Goal: Task Accomplishment & Management: Use online tool/utility

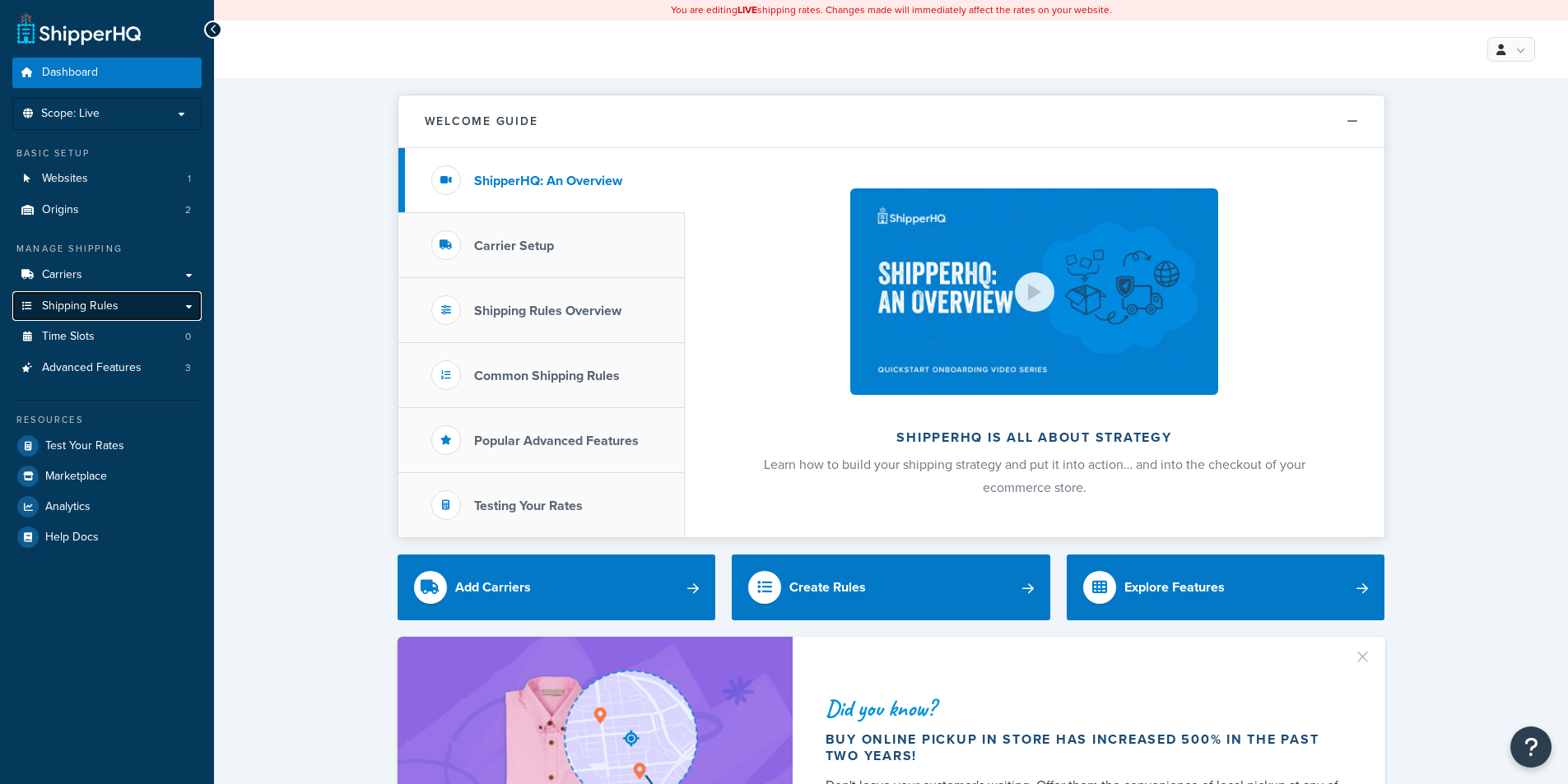
click at [70, 292] on link "Shipping Rules" at bounding box center [107, 307] width 189 height 31
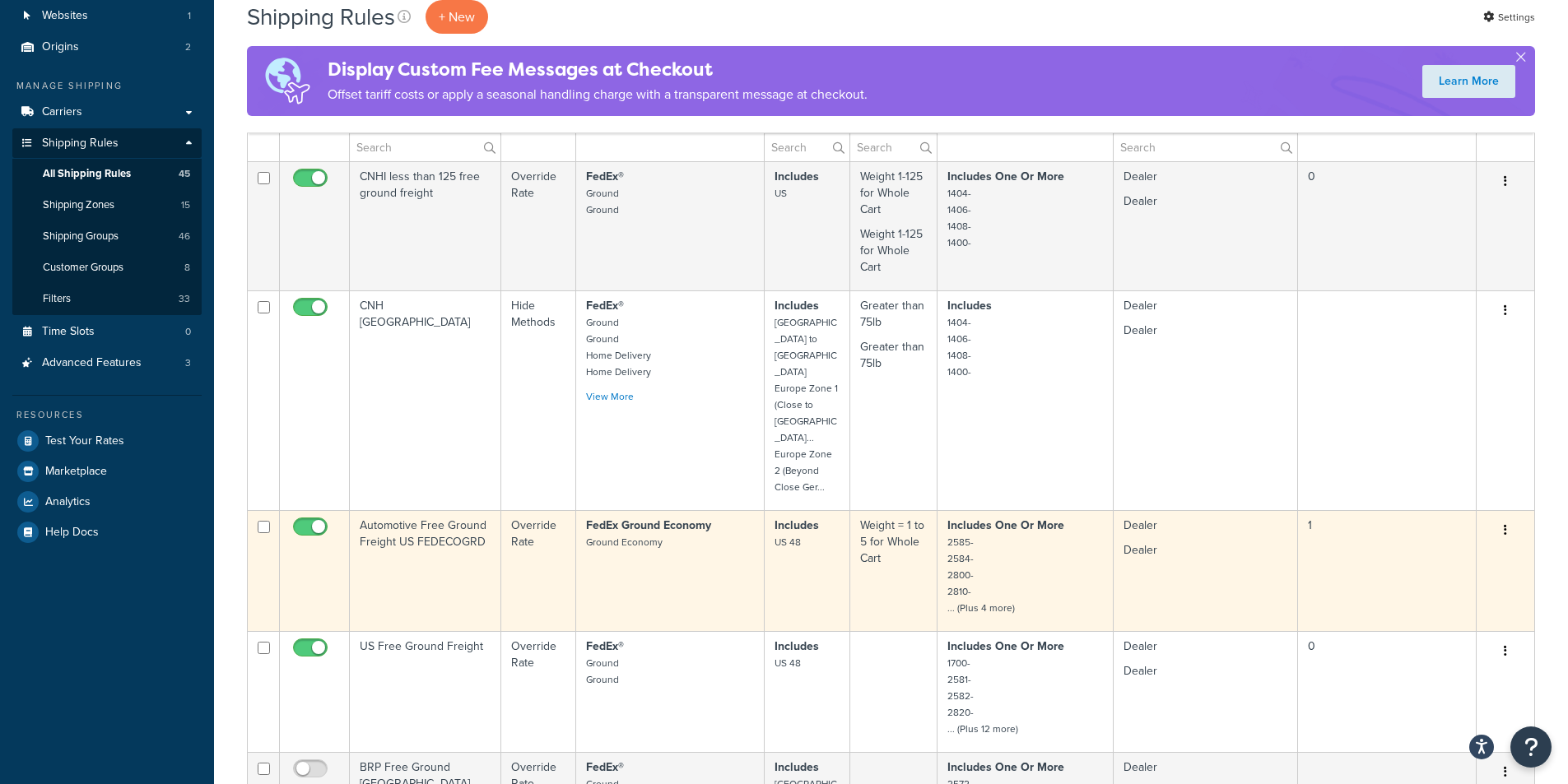
scroll to position [165, 0]
click at [445, 516] on td "Automotive Free Ground Freight US FEDECOGRD" at bounding box center [425, 568] width 151 height 121
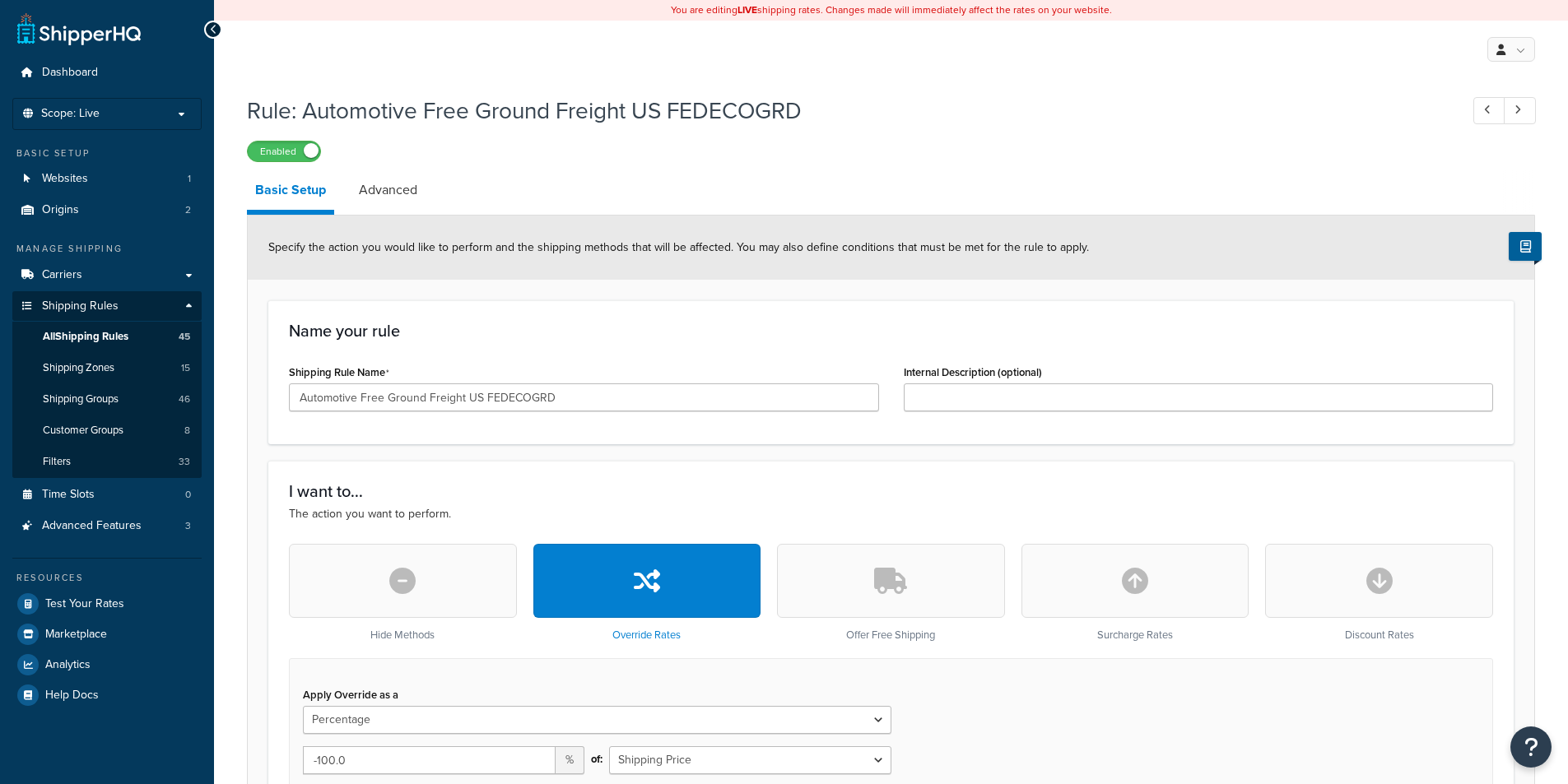
select select "PERCENTAGE"
drag, startPoint x: 578, startPoint y: 404, endPoint x: 290, endPoint y: 400, distance: 288.0
click at [290, 400] on input "Automotive Free Ground Freight US FEDECOGRD" at bounding box center [584, 397] width 590 height 28
click at [62, 604] on span "Test Your Rates" at bounding box center [85, 605] width 79 height 14
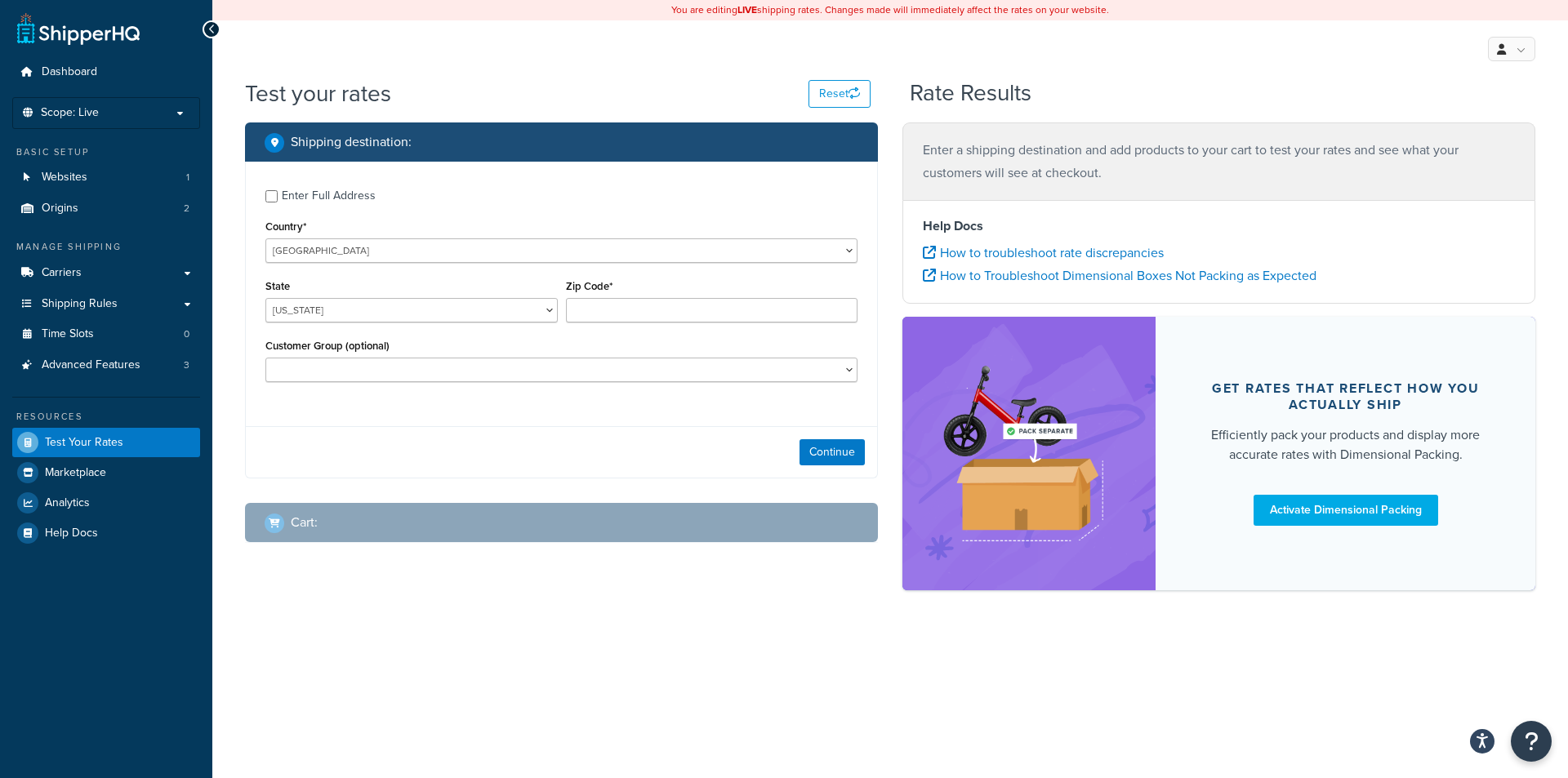
click at [335, 203] on div "Enter Full Address" at bounding box center [328, 196] width 94 height 23
click at [277, 203] on input "Enter Full Address" at bounding box center [271, 196] width 12 height 12
checkbox input "true"
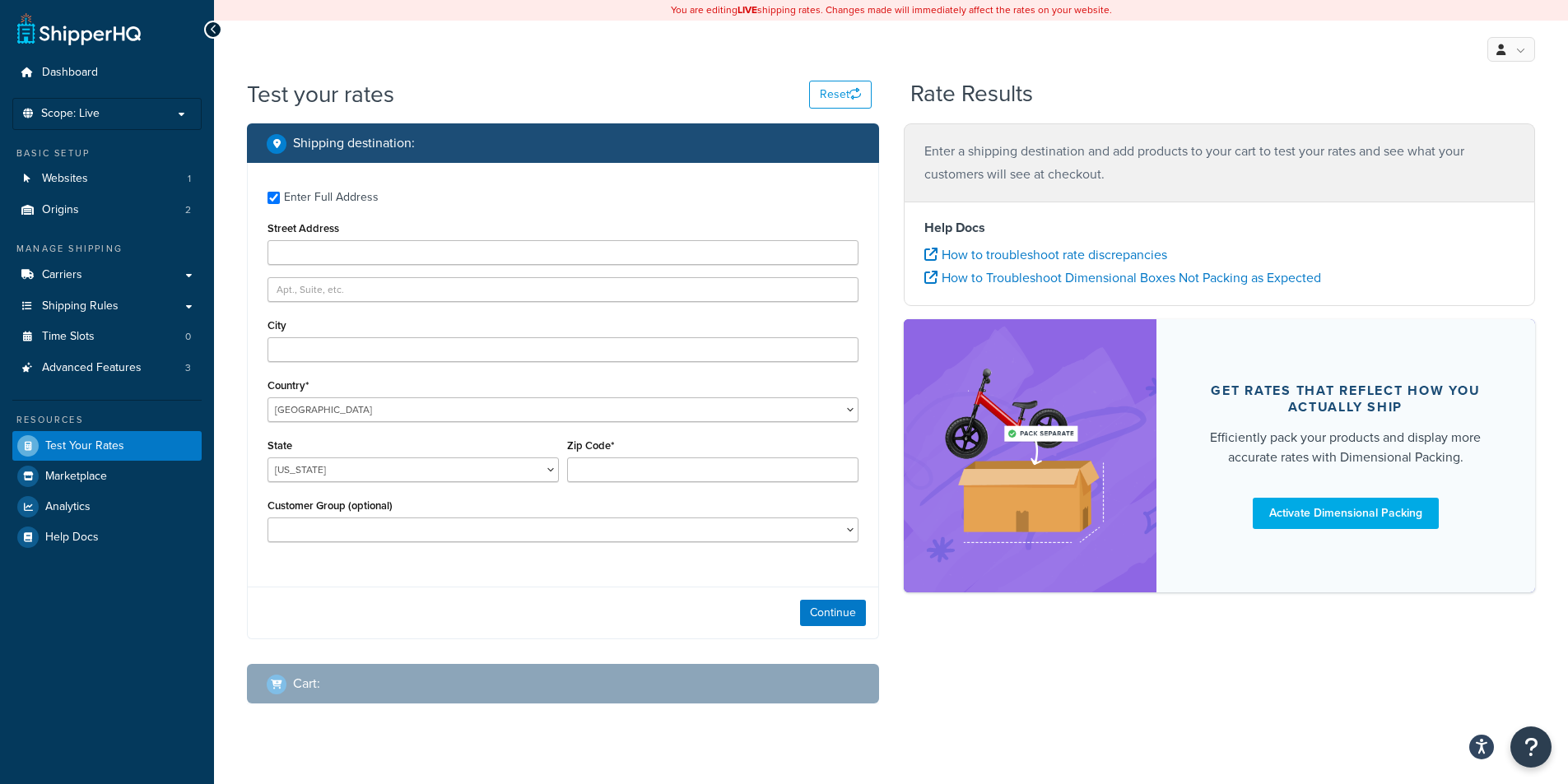
click at [373, 238] on div "Street Address" at bounding box center [562, 241] width 591 height 48
click at [369, 256] on input "Street Address" at bounding box center [562, 253] width 591 height 25
type input "[STREET_ADDRESS]"
click at [346, 347] on input "City" at bounding box center [562, 350] width 591 height 25
type input "[PERSON_NAME]"
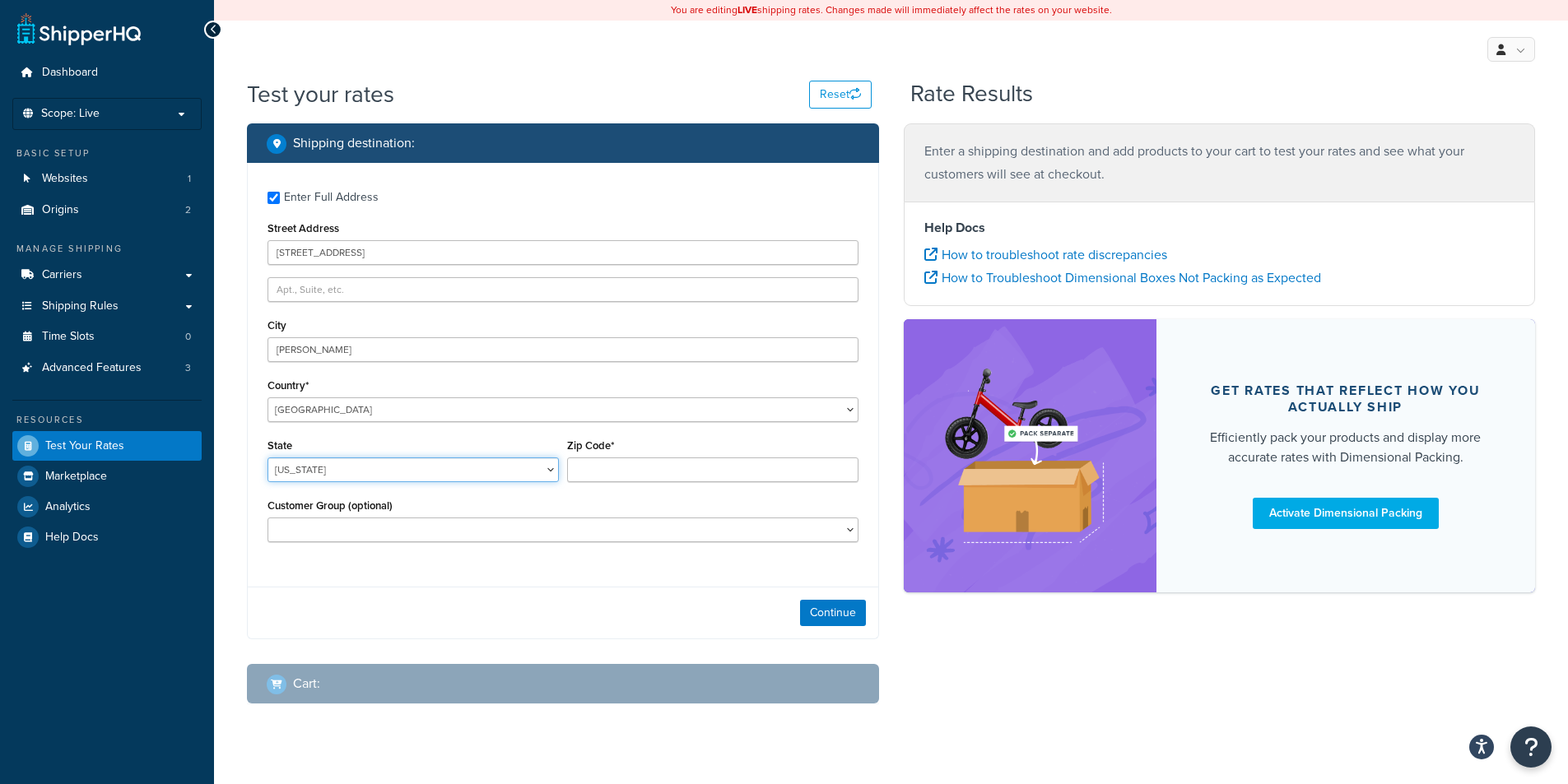
click at [385, 468] on select "[US_STATE] [US_STATE] [US_STATE] [US_STATE] [US_STATE] Armed Forces Americas Ar…" at bounding box center [413, 471] width 291 height 25
select select "MI"
click at [267, 458] on select "[US_STATE] [US_STATE] [US_STATE] [US_STATE] [US_STATE] Armed Forces Americas Ar…" at bounding box center [413, 471] width 291 height 25
click at [661, 463] on input "Zip Code*" at bounding box center [713, 471] width 291 height 25
type input "48854"
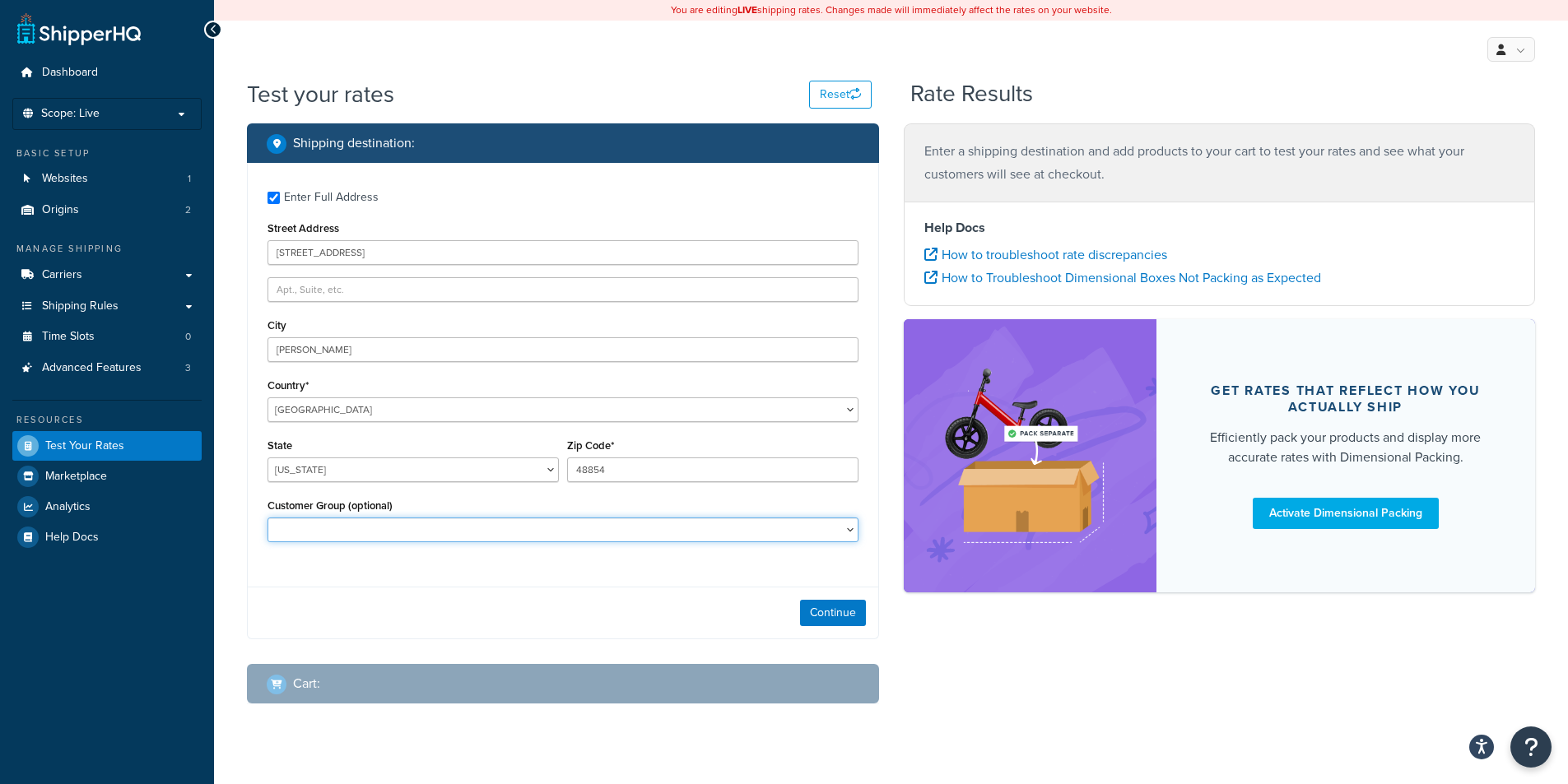
click at [523, 537] on select "Automotive Free Freight Dealer [PERSON_NAME] Deere [GEOGRAPHIC_DATA] Logged In …" at bounding box center [562, 530] width 591 height 25
select select "Dealer"
click at [267, 518] on select "Automotive Free Freight Dealer [PERSON_NAME] Deere [GEOGRAPHIC_DATA] Logged In …" at bounding box center [562, 530] width 591 height 25
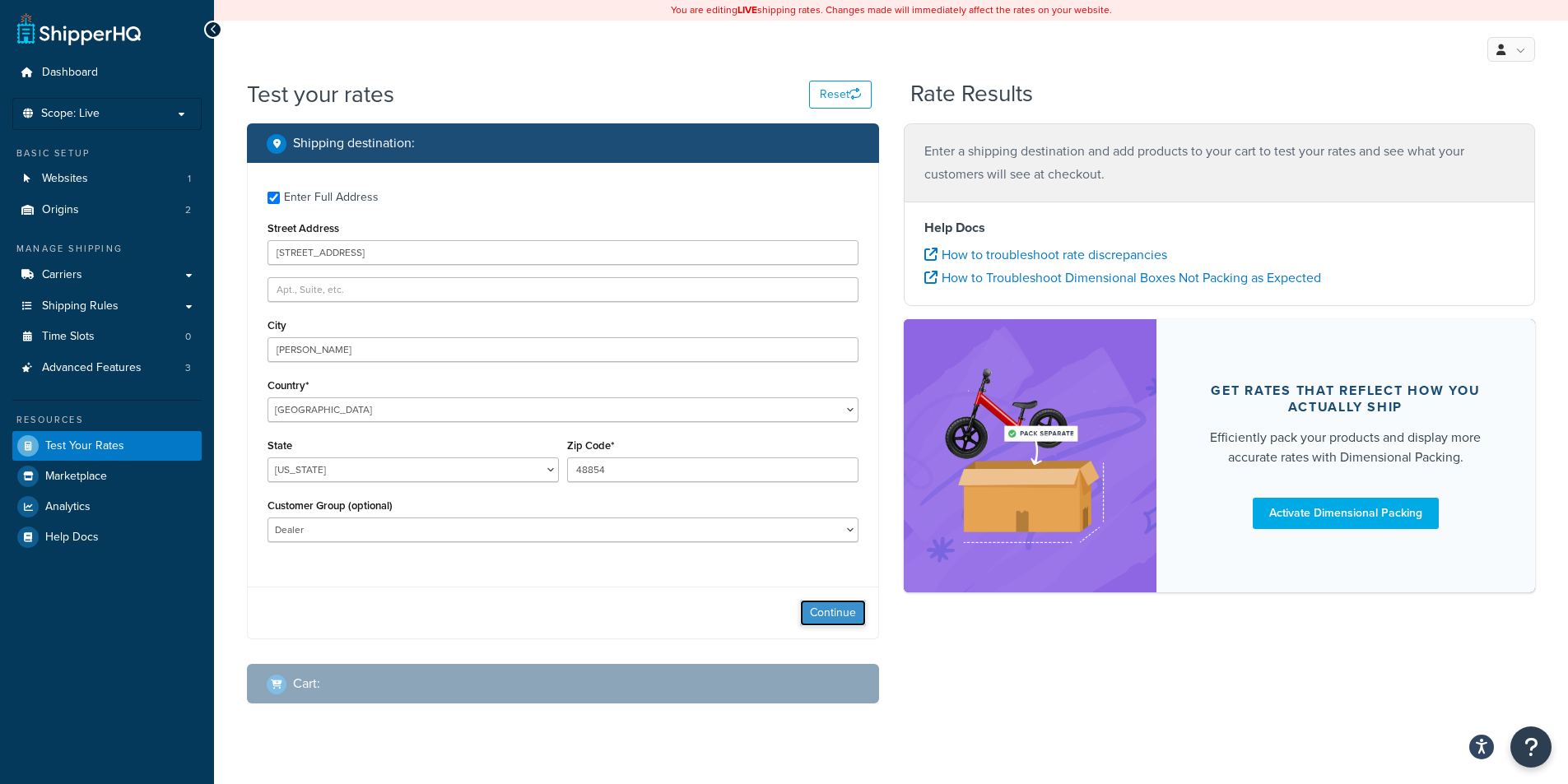
click at [826, 613] on button "Continue" at bounding box center [833, 612] width 66 height 26
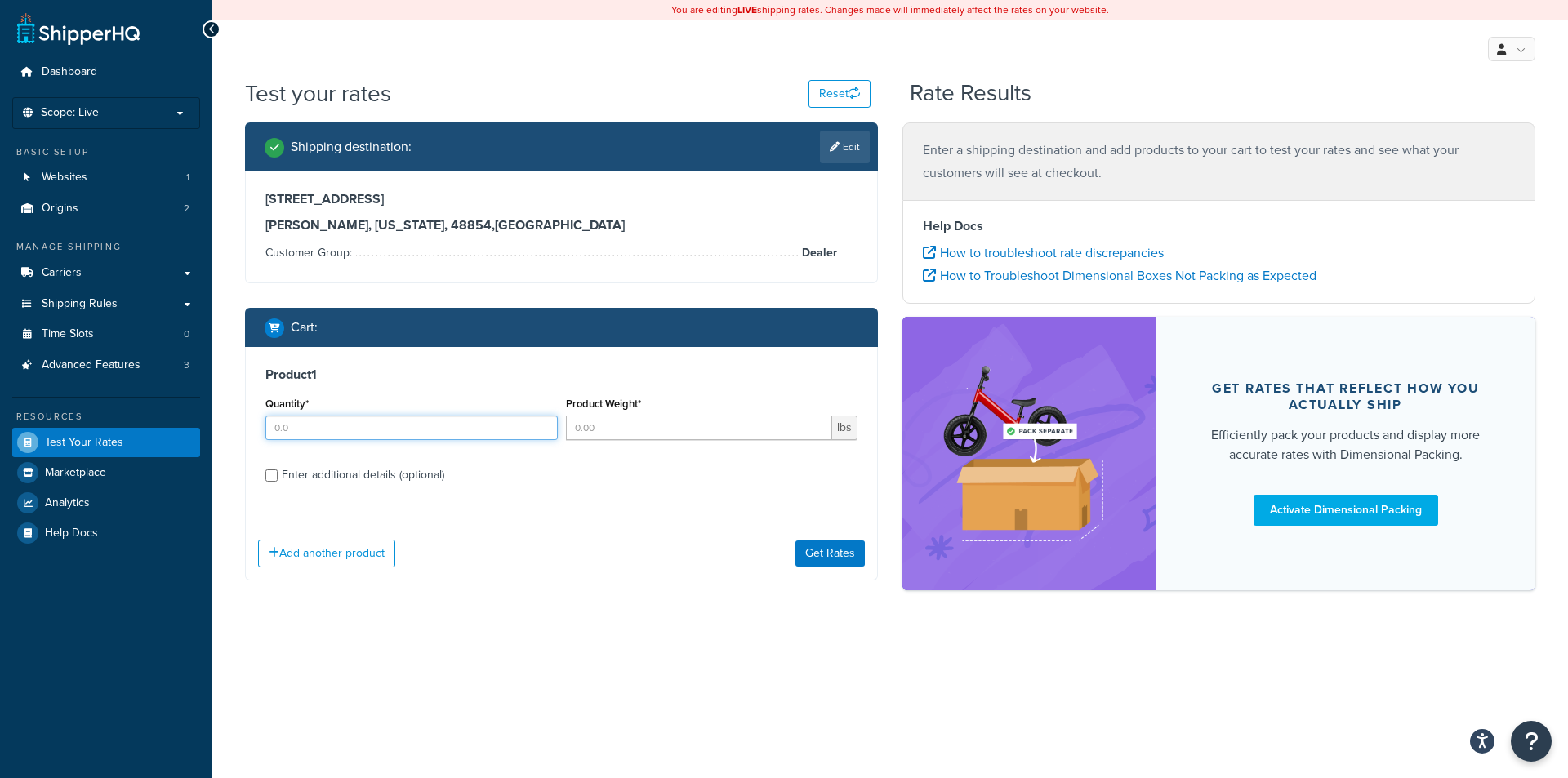
click at [435, 416] on input "Quantity*" at bounding box center [411, 428] width 293 height 25
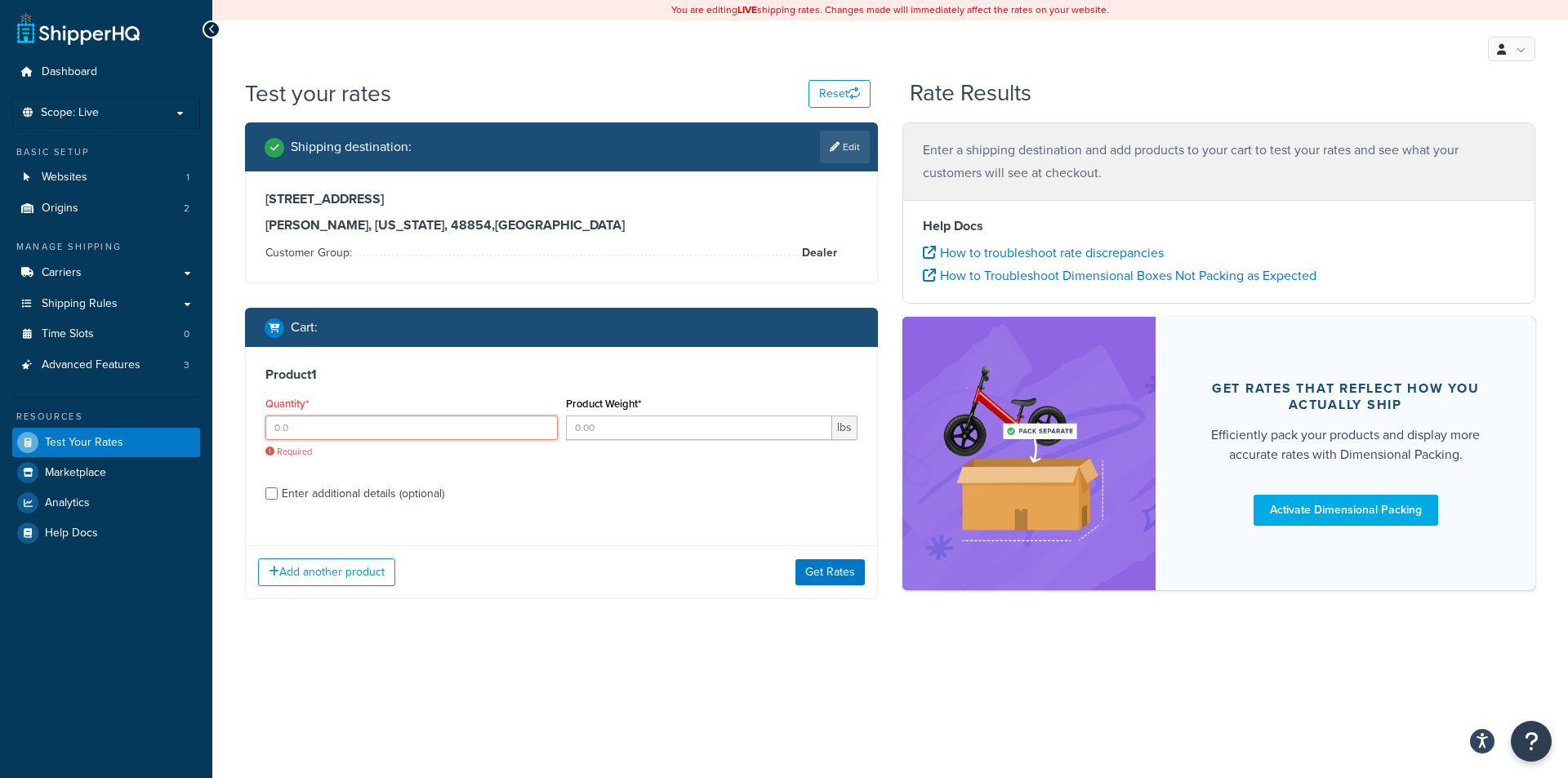
click at [368, 429] on input "Quantity*" at bounding box center [411, 428] width 293 height 25
click at [549, 436] on input "Quantity*" at bounding box center [411, 428] width 293 height 25
click at [546, 435] on input "Quantity*" at bounding box center [411, 428] width 293 height 25
type input "0"
click at [543, 435] on input "0" at bounding box center [411, 428] width 293 height 25
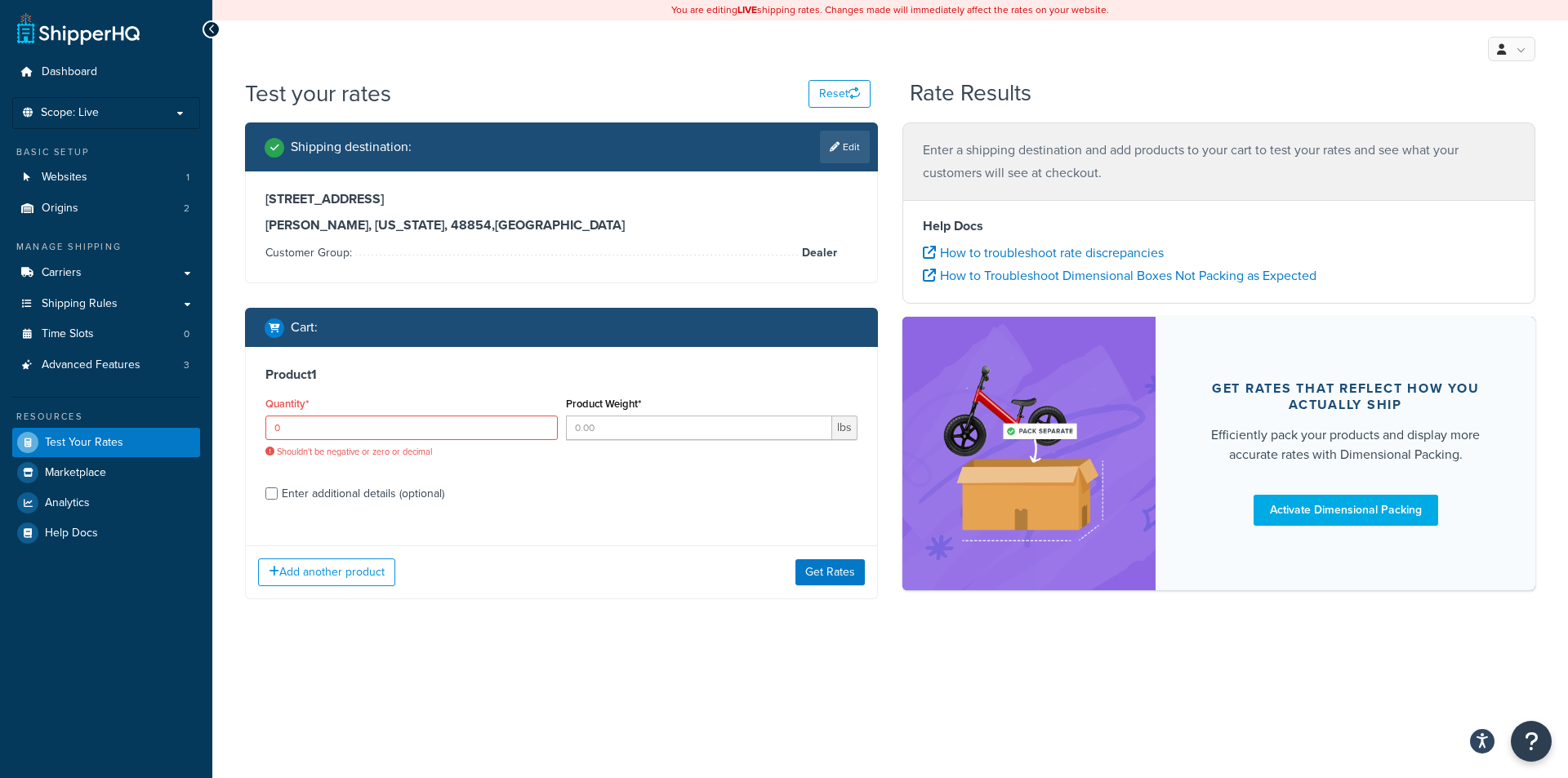
drag, startPoint x: 411, startPoint y: 448, endPoint x: 409, endPoint y: 459, distance: 11.2
click at [410, 448] on span "Shouldn't be negative or zero or decimal" at bounding box center [411, 452] width 293 height 12
click at [407, 427] on input "0" at bounding box center [411, 428] width 293 height 25
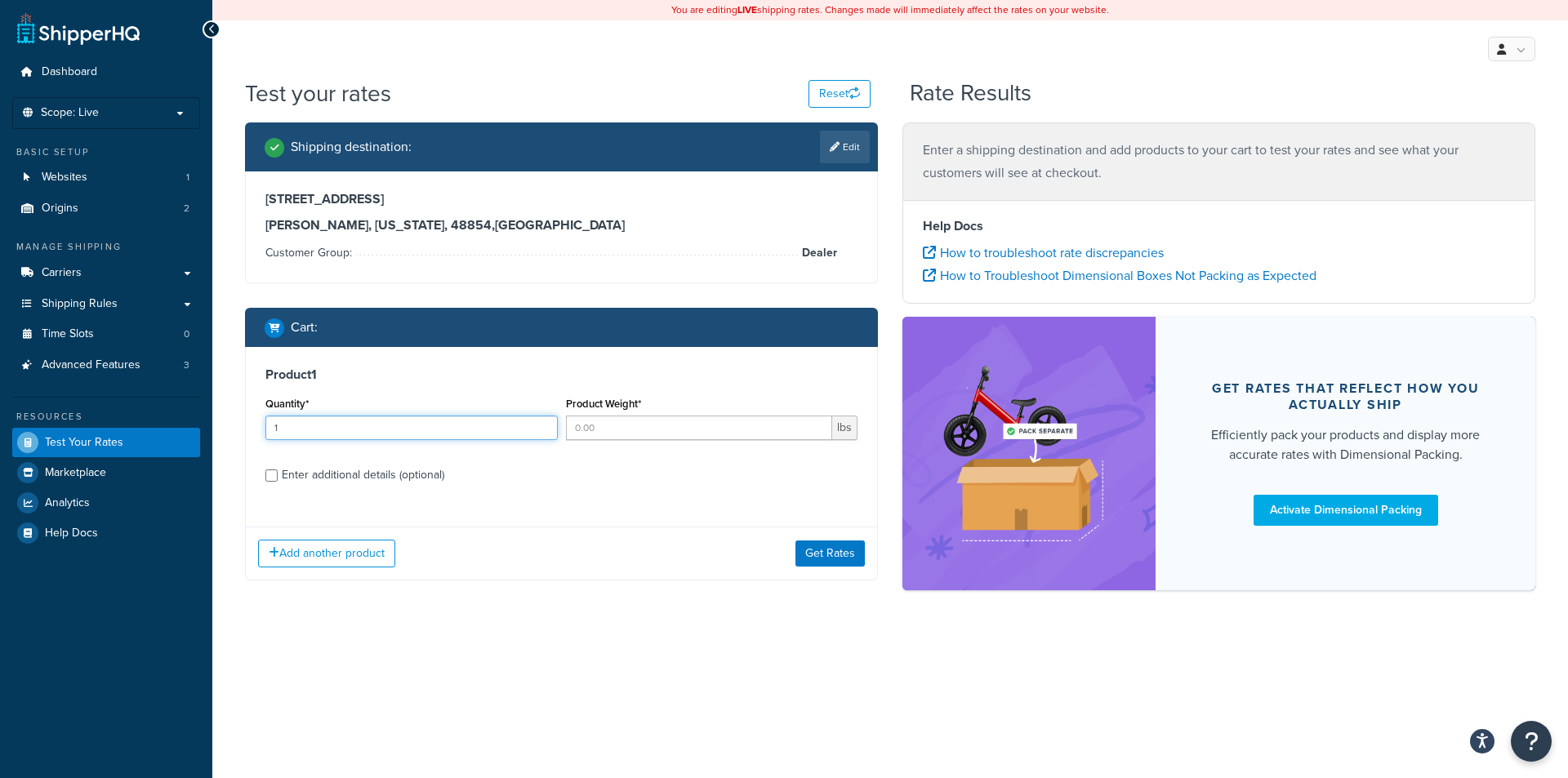
type input "1"
type input "2"
click at [368, 472] on div "Enter additional details (optional)" at bounding box center [363, 476] width 163 height 23
click at [277, 472] on input "Enter additional details (optional)" at bounding box center [271, 476] width 12 height 12
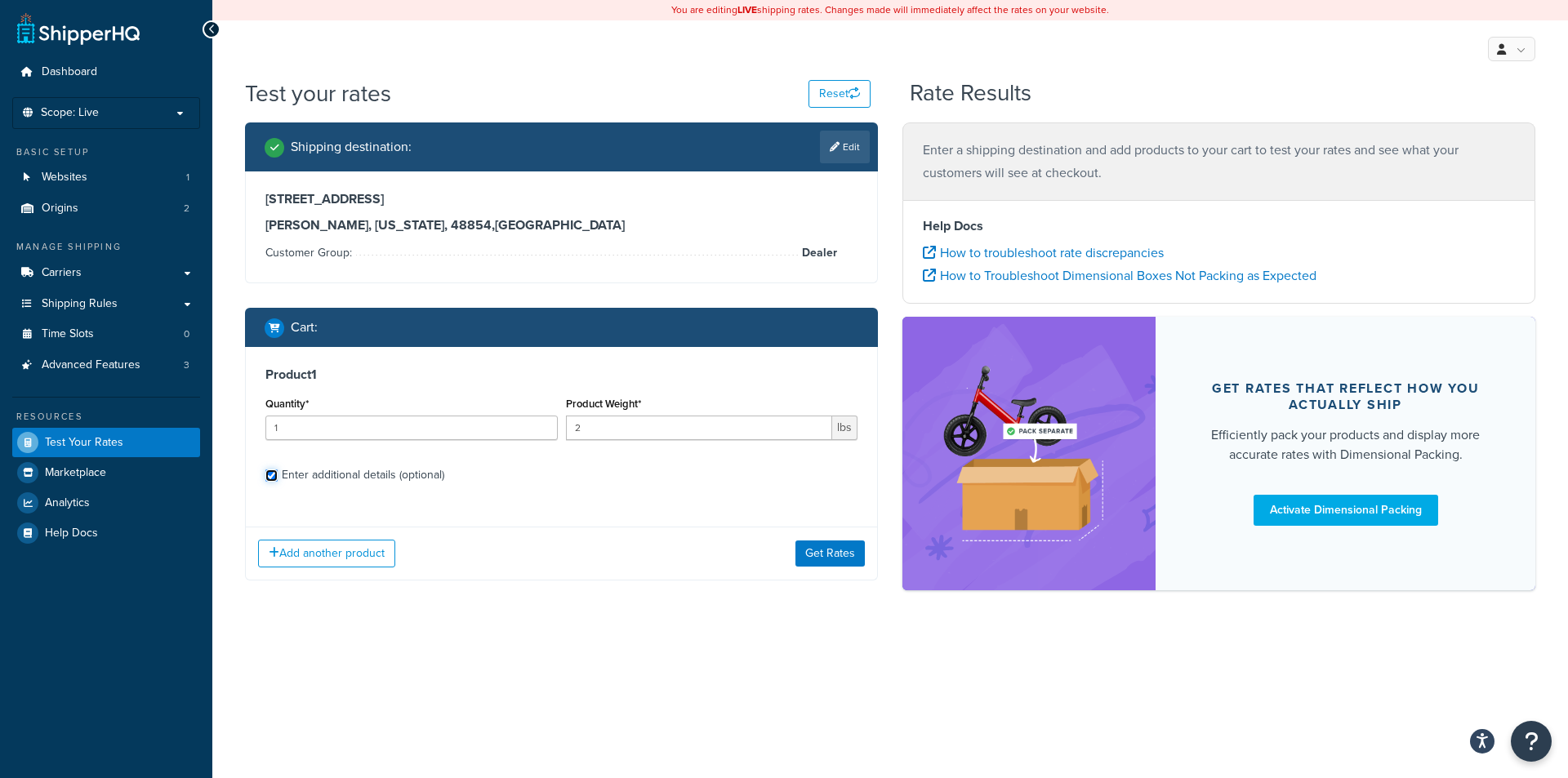
checkbox input "true"
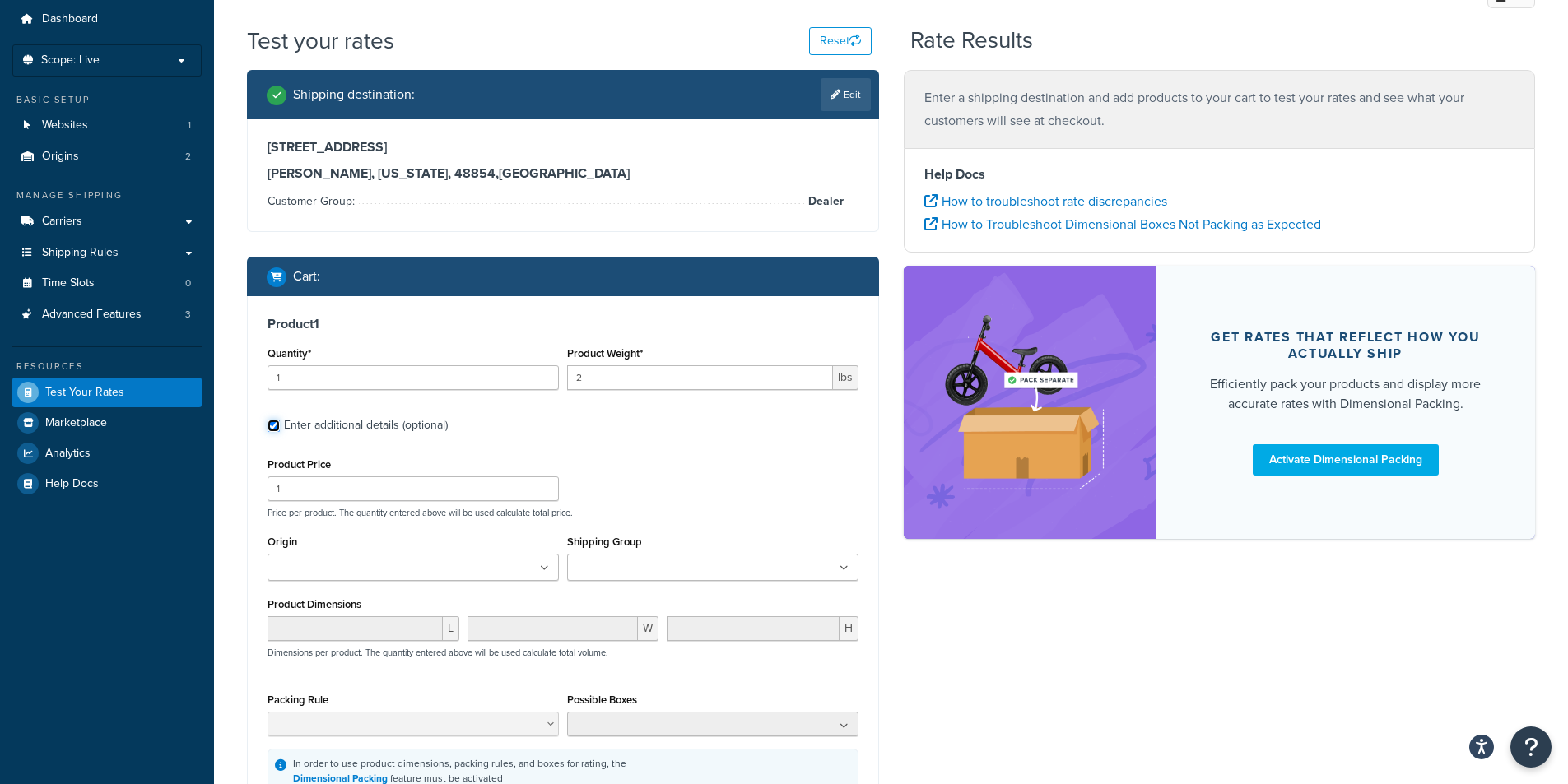
scroll to position [82, 0]
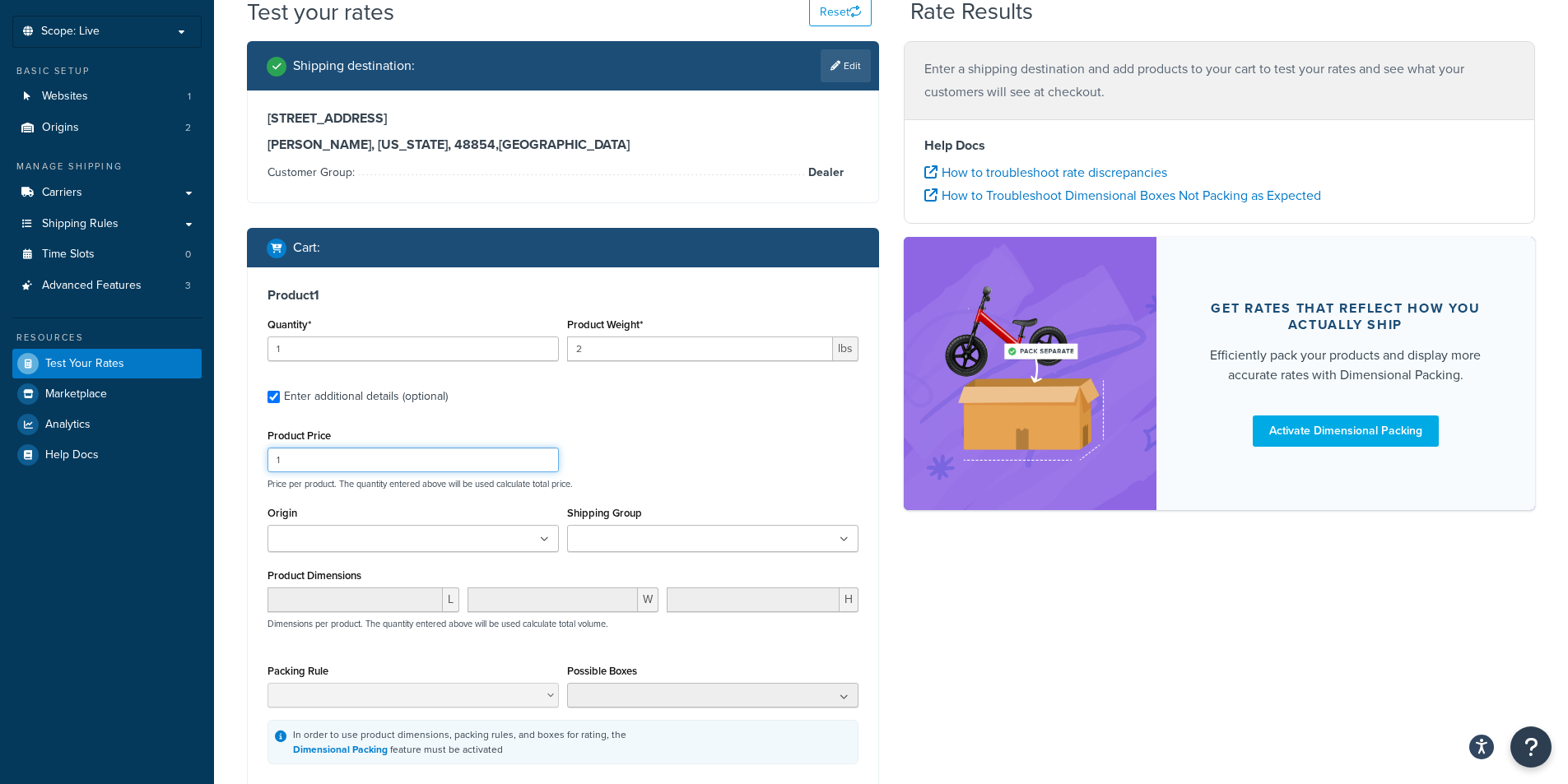
click at [385, 453] on input "1" at bounding box center [413, 460] width 291 height 25
type input "1"
click at [693, 527] on ul at bounding box center [713, 539] width 291 height 27
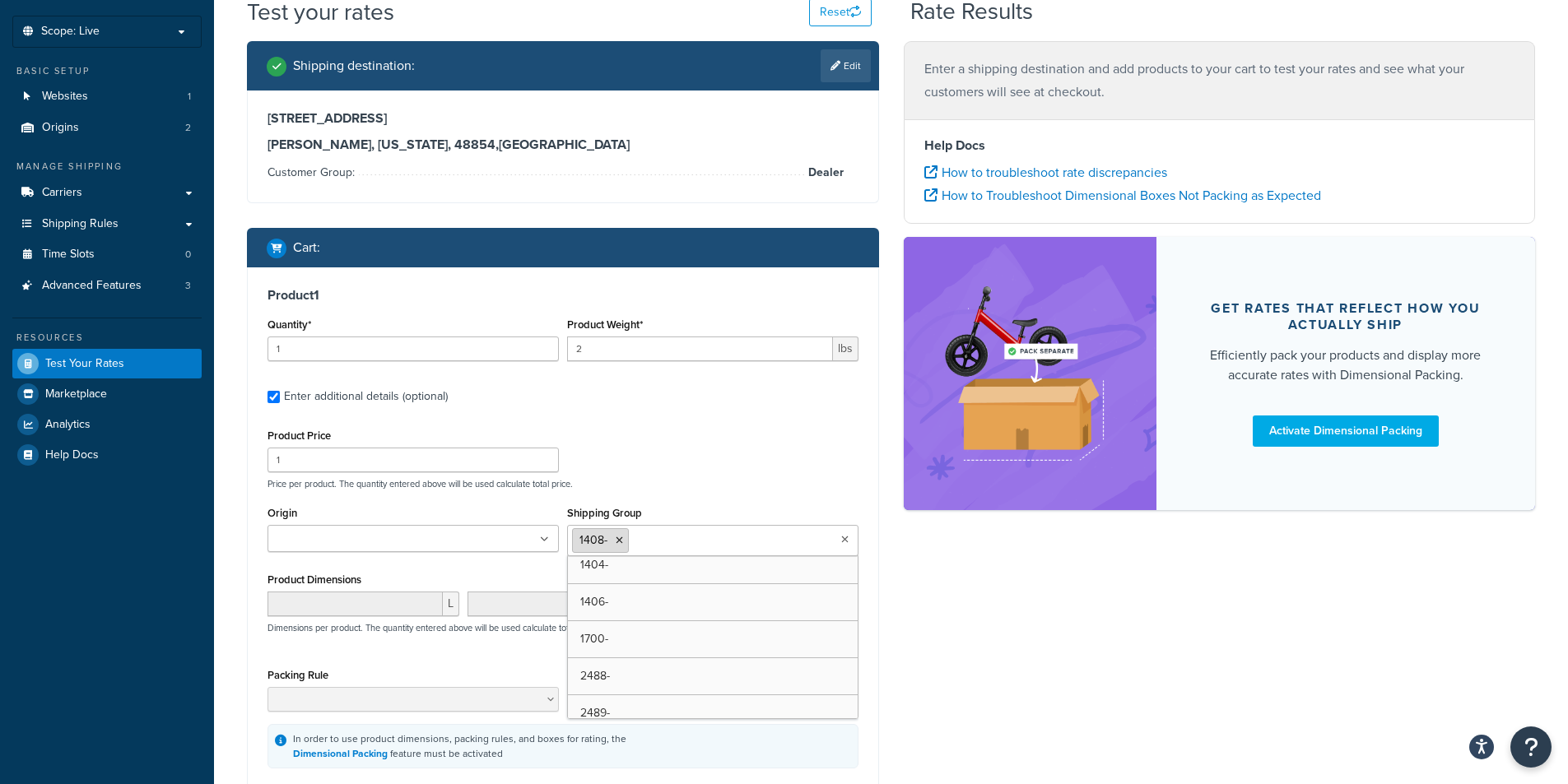
click at [621, 546] on icon at bounding box center [619, 541] width 8 height 10
click at [738, 394] on label "Enter additional details (optional)" at bounding box center [571, 394] width 575 height 26
click at [280, 394] on input "Enter additional details (optional)" at bounding box center [273, 396] width 13 height 13
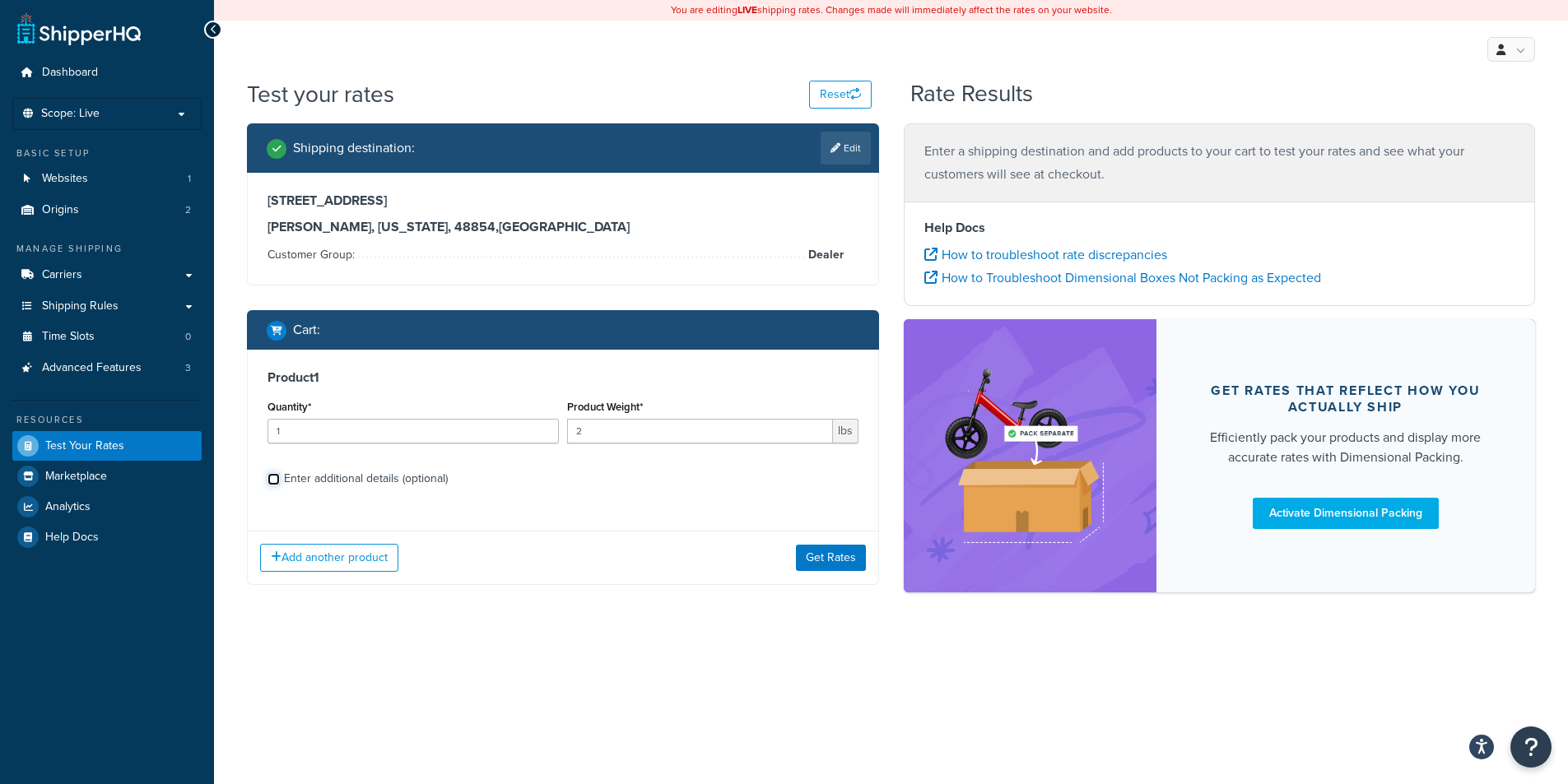
scroll to position [0, 0]
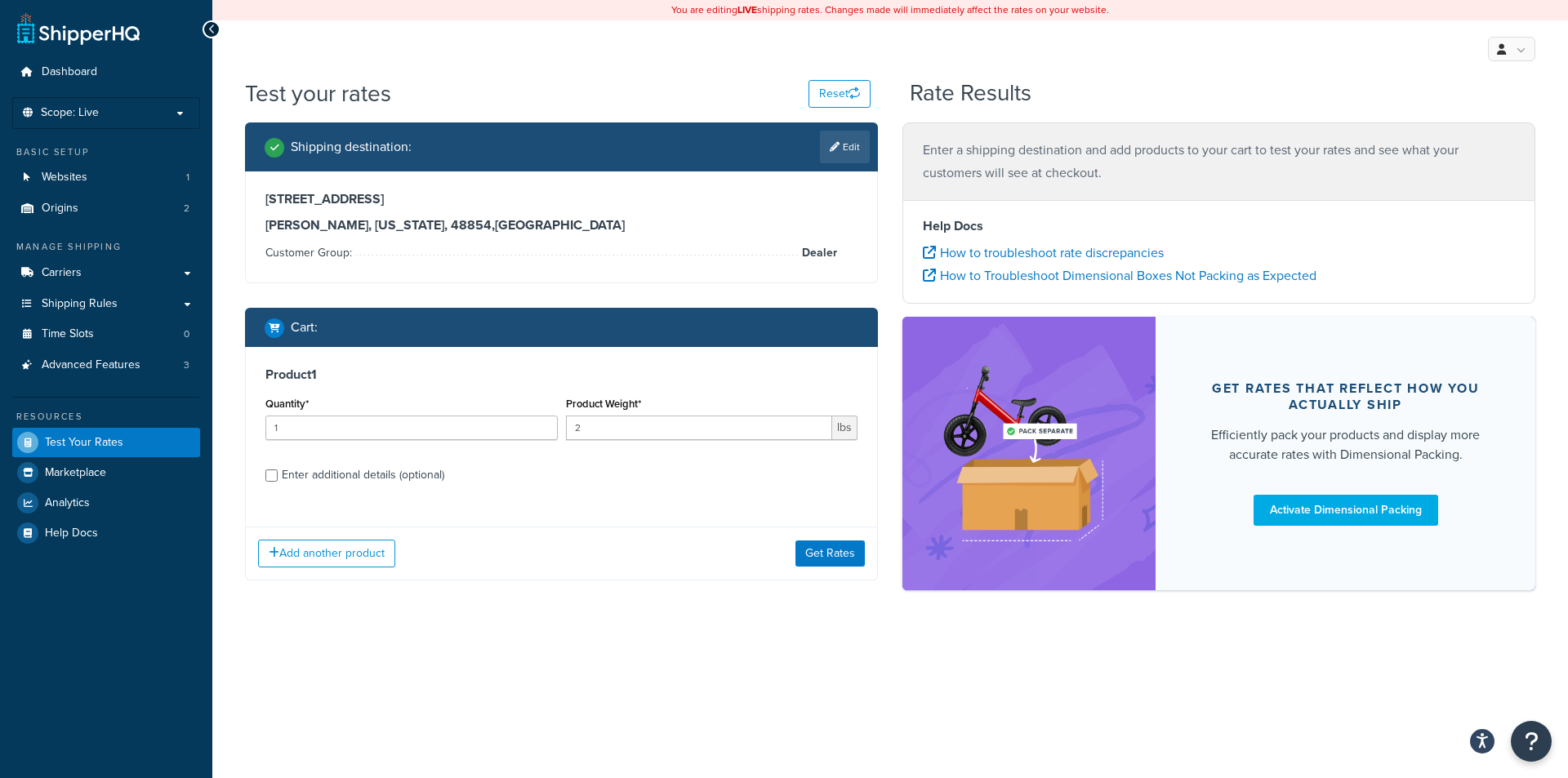
click at [285, 468] on div "Enter additional details (optional)" at bounding box center [363, 476] width 163 height 23
click at [277, 470] on input "Enter additional details (optional)" at bounding box center [271, 476] width 12 height 12
checkbox input "true"
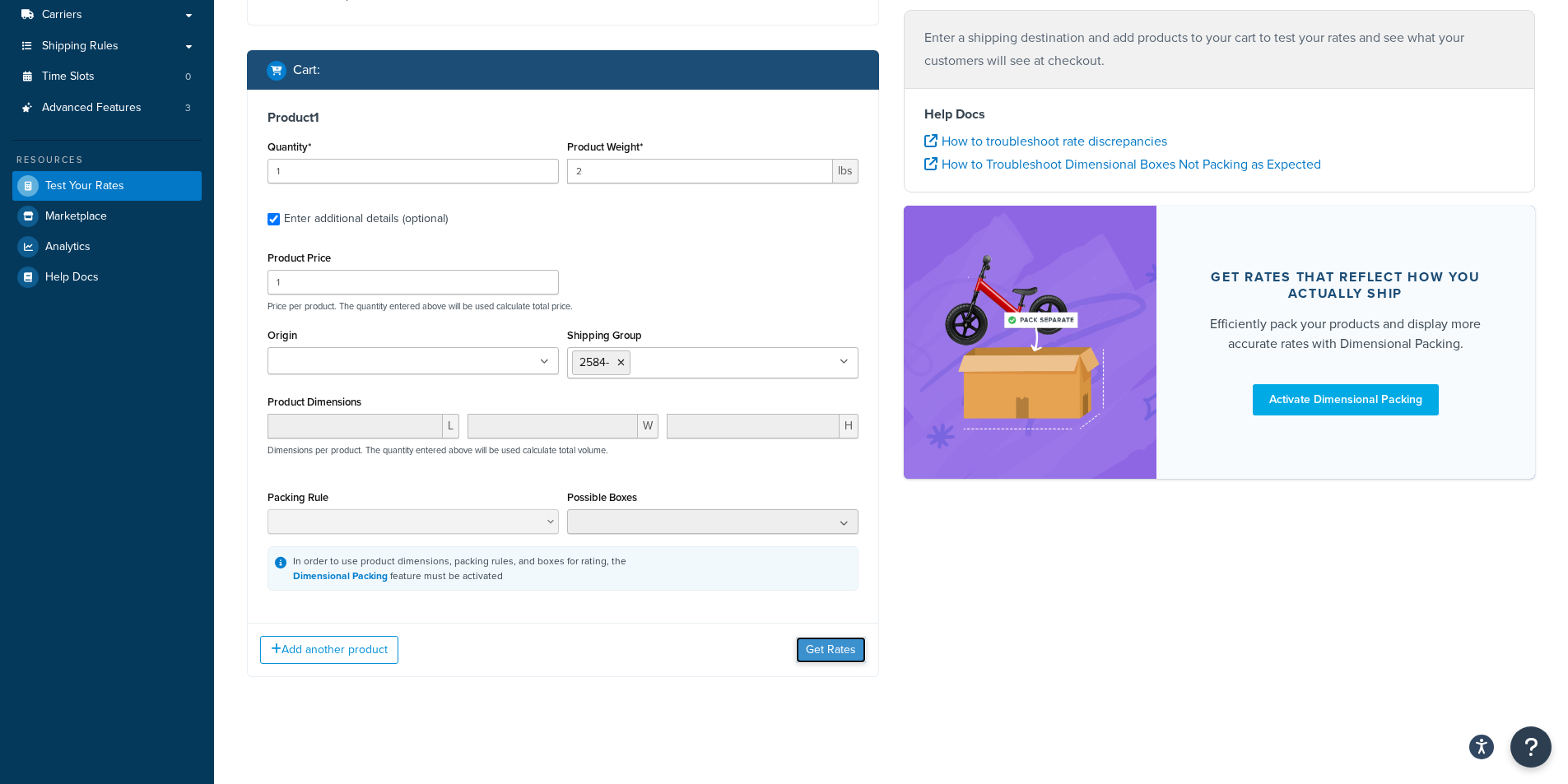
click at [838, 651] on button "Get Rates" at bounding box center [830, 650] width 70 height 26
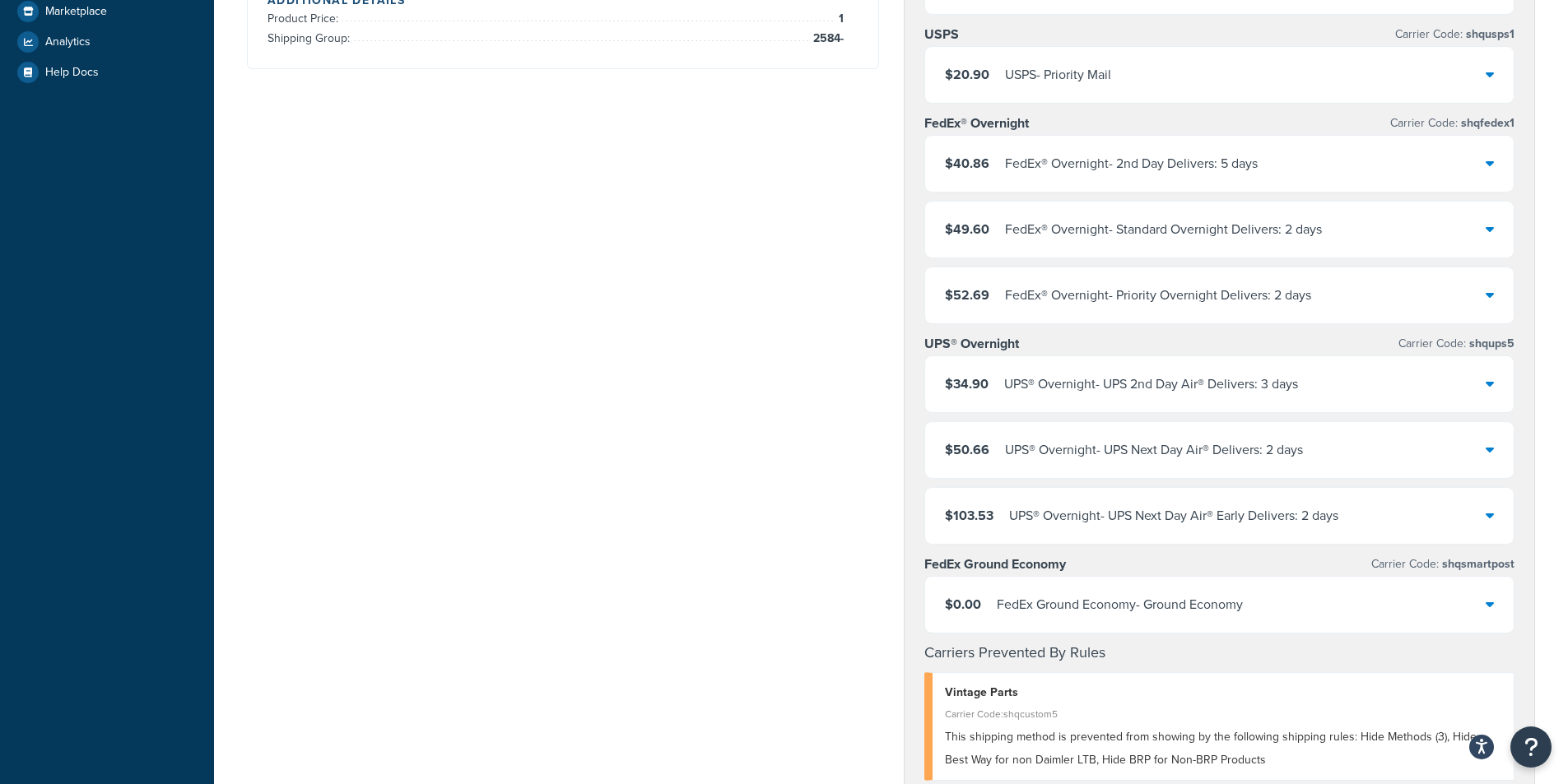
scroll to position [494, 0]
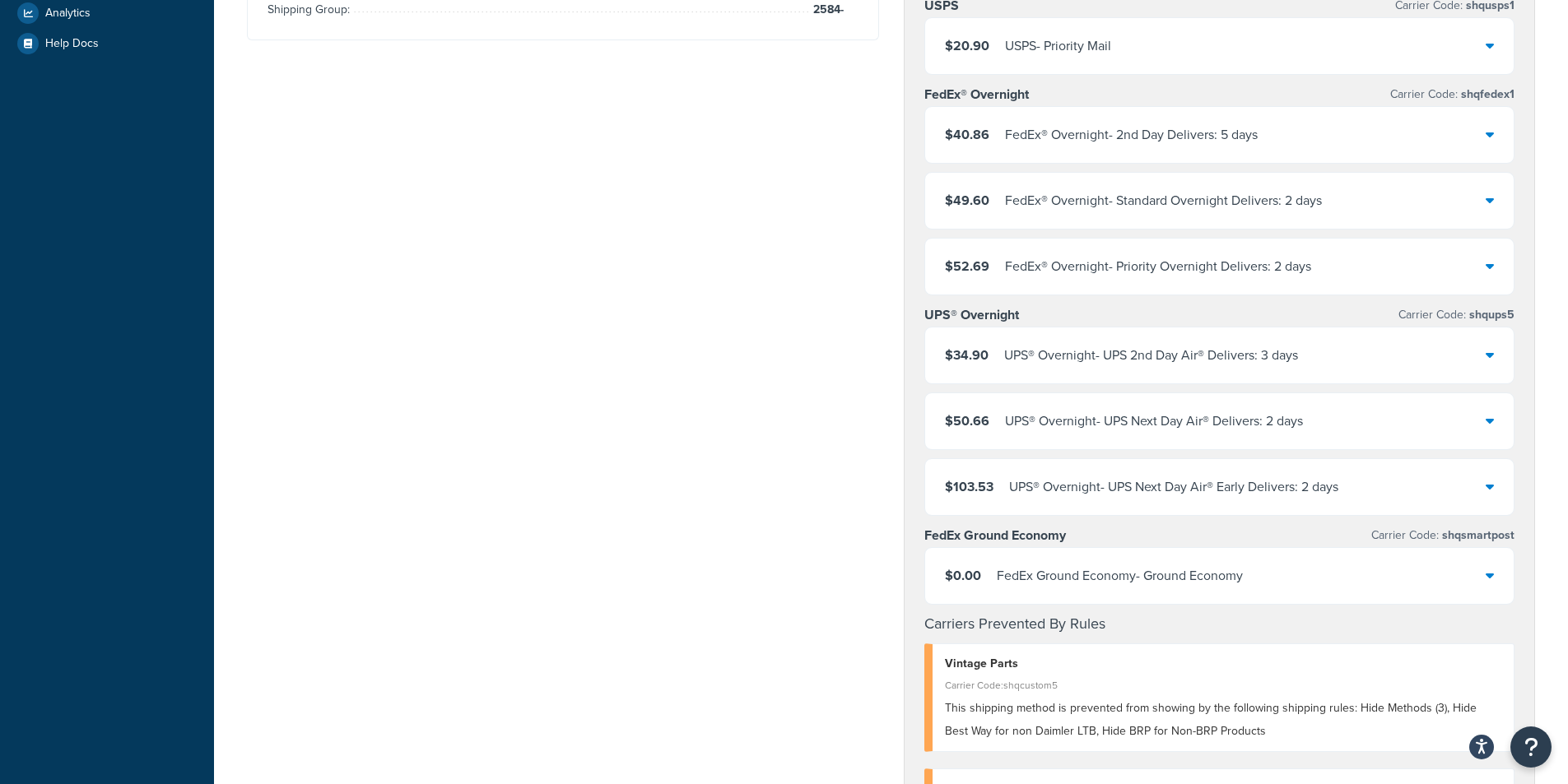
click at [1130, 576] on div "FedEx Ground Economy - Ground Economy" at bounding box center [1120, 577] width 246 height 23
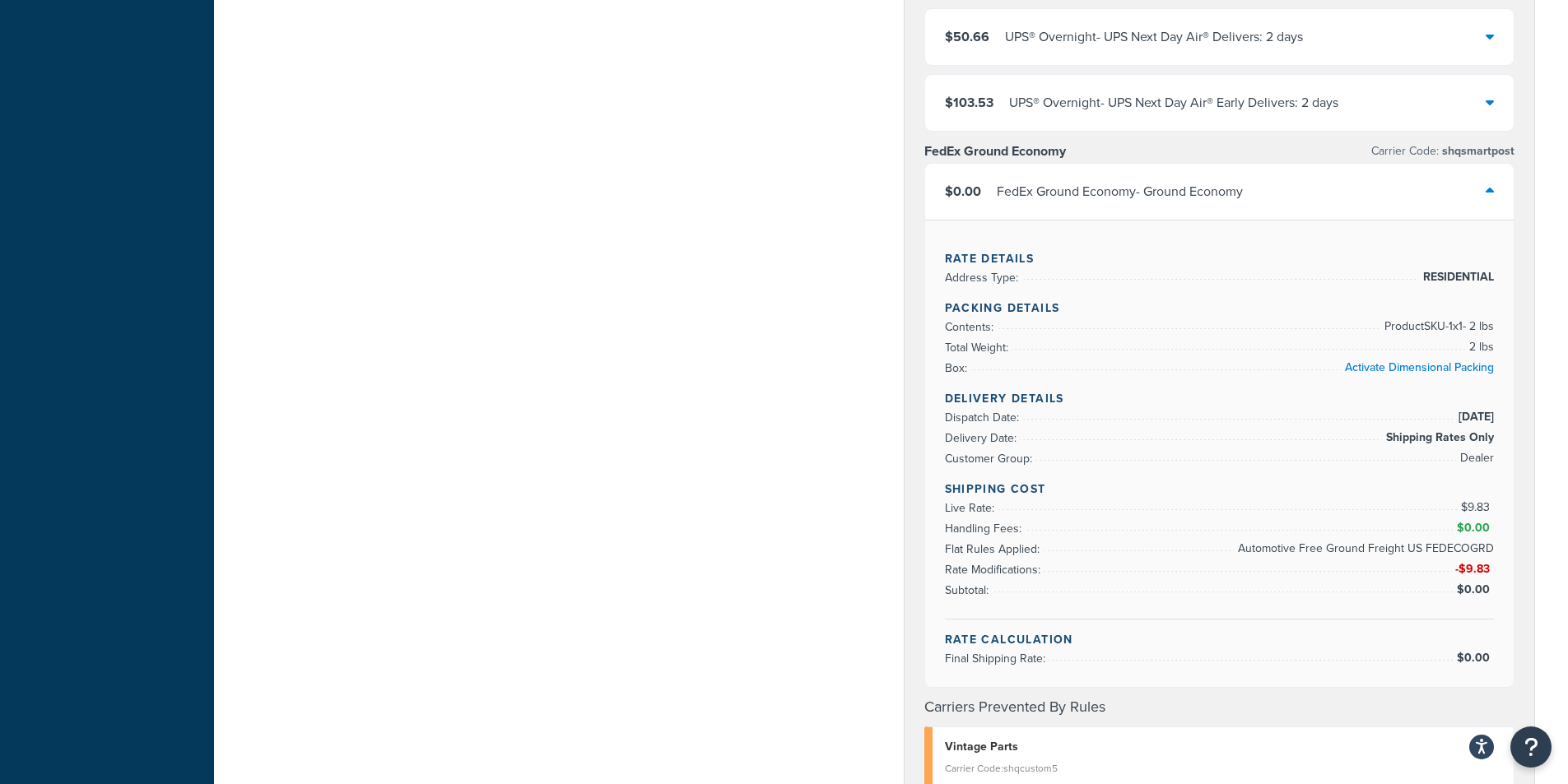
scroll to position [906, 0]
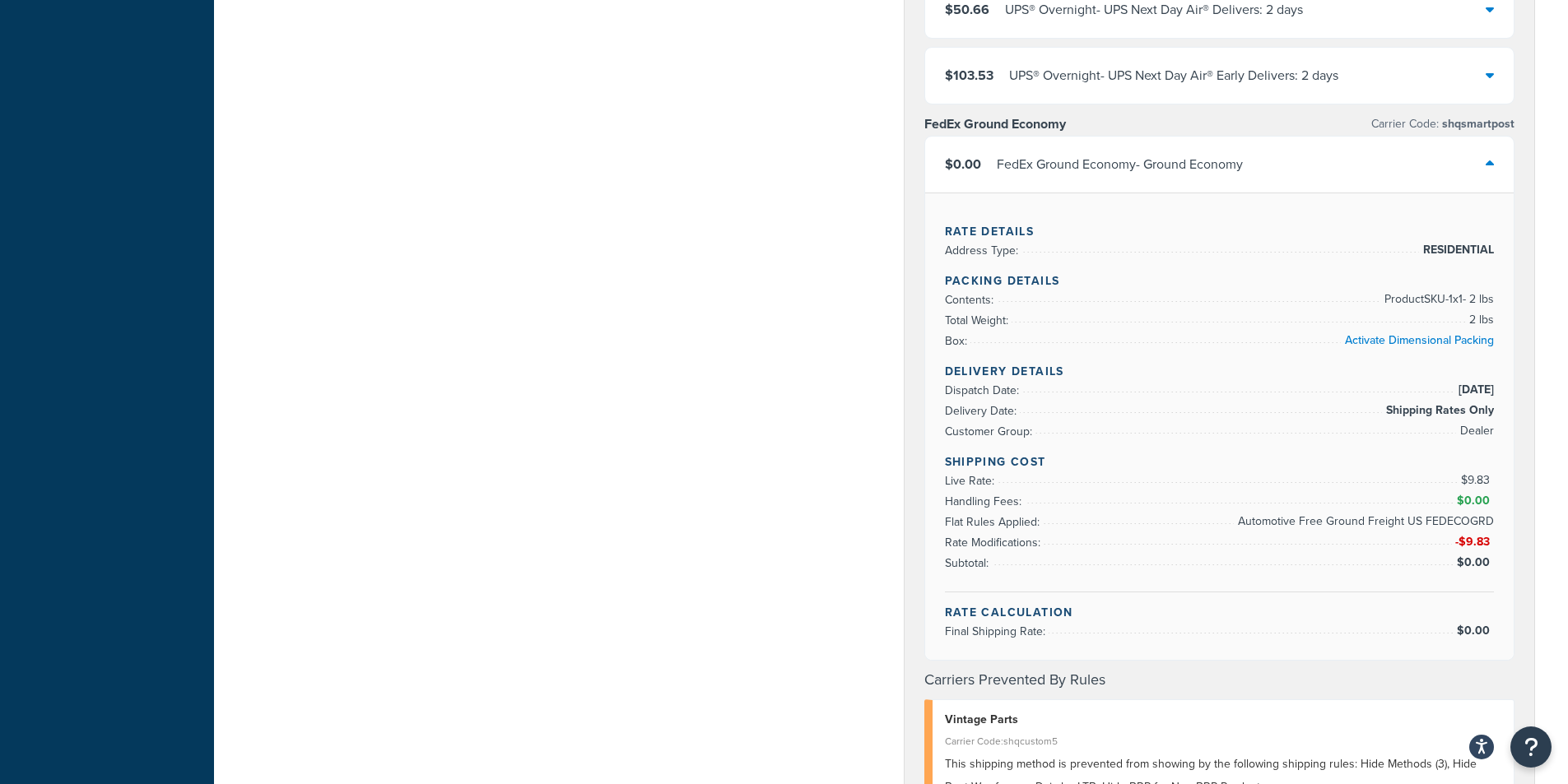
drag, startPoint x: 456, startPoint y: 218, endPoint x: 517, endPoint y: 307, distance: 107.9
click at [456, 218] on div "Shipping destination : Edit [STREET_ADDRESS][PERSON_NAME][US_STATE] Customer Gr…" at bounding box center [890, 332] width 1312 height 2228
click at [756, 784] on div "Shipping destination : Edit [STREET_ADDRESS][PERSON_NAME][US_STATE] Customer Gr…" at bounding box center [890, 332] width 1312 height 2228
drag, startPoint x: 1025, startPoint y: 345, endPoint x: 624, endPoint y: 471, distance: 420.3
click at [1025, 345] on li "Box: Activate Dimensional Packing" at bounding box center [1220, 340] width 550 height 20
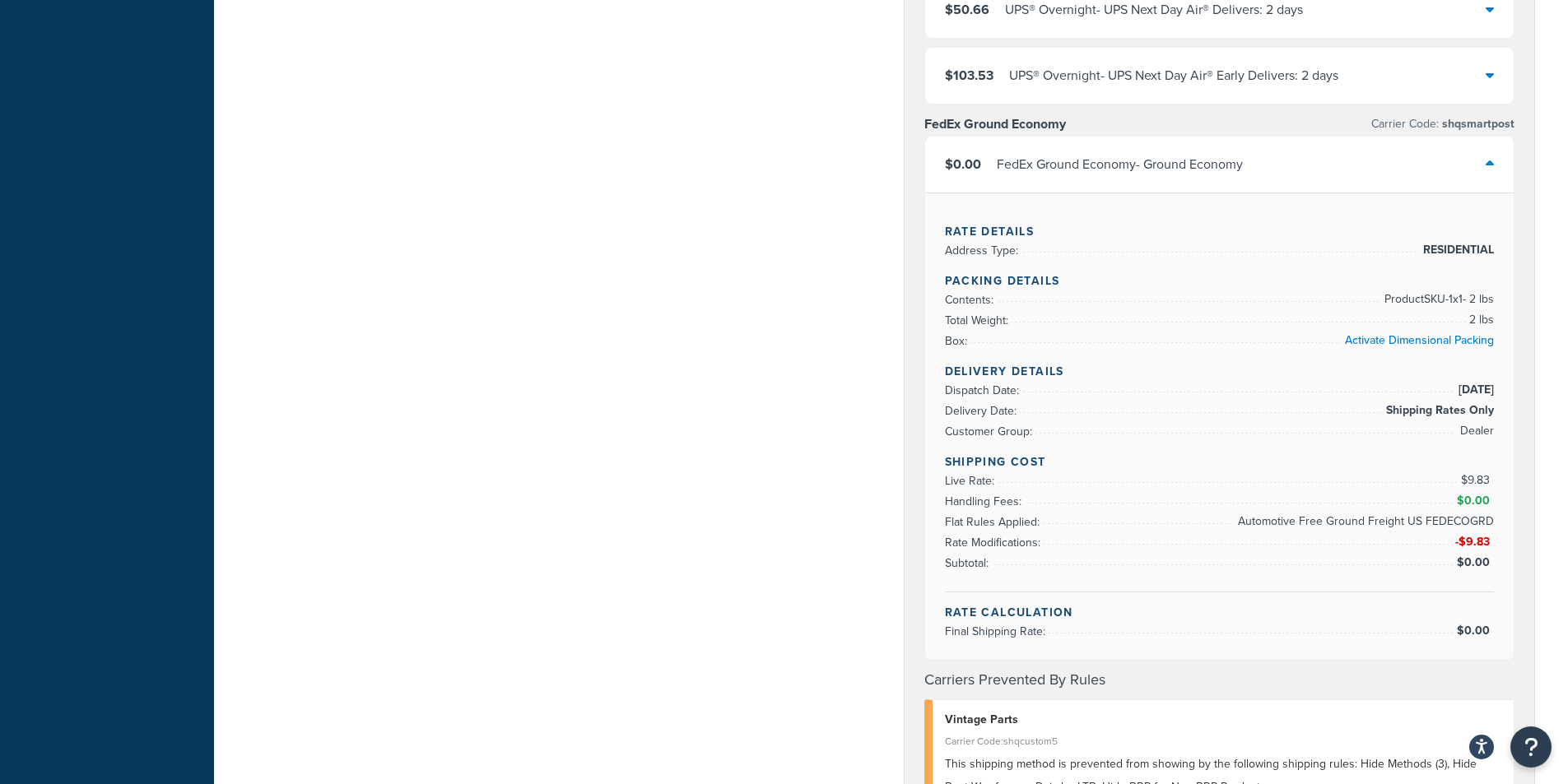
click at [645, 428] on div "Shipping destination : Edit [STREET_ADDRESS][PERSON_NAME][US_STATE] Customer Gr…" at bounding box center [890, 332] width 1312 height 2228
click at [754, 361] on div "Shipping destination : Edit [STREET_ADDRESS][PERSON_NAME][US_STATE] Customer Gr…" at bounding box center [890, 332] width 1312 height 2228
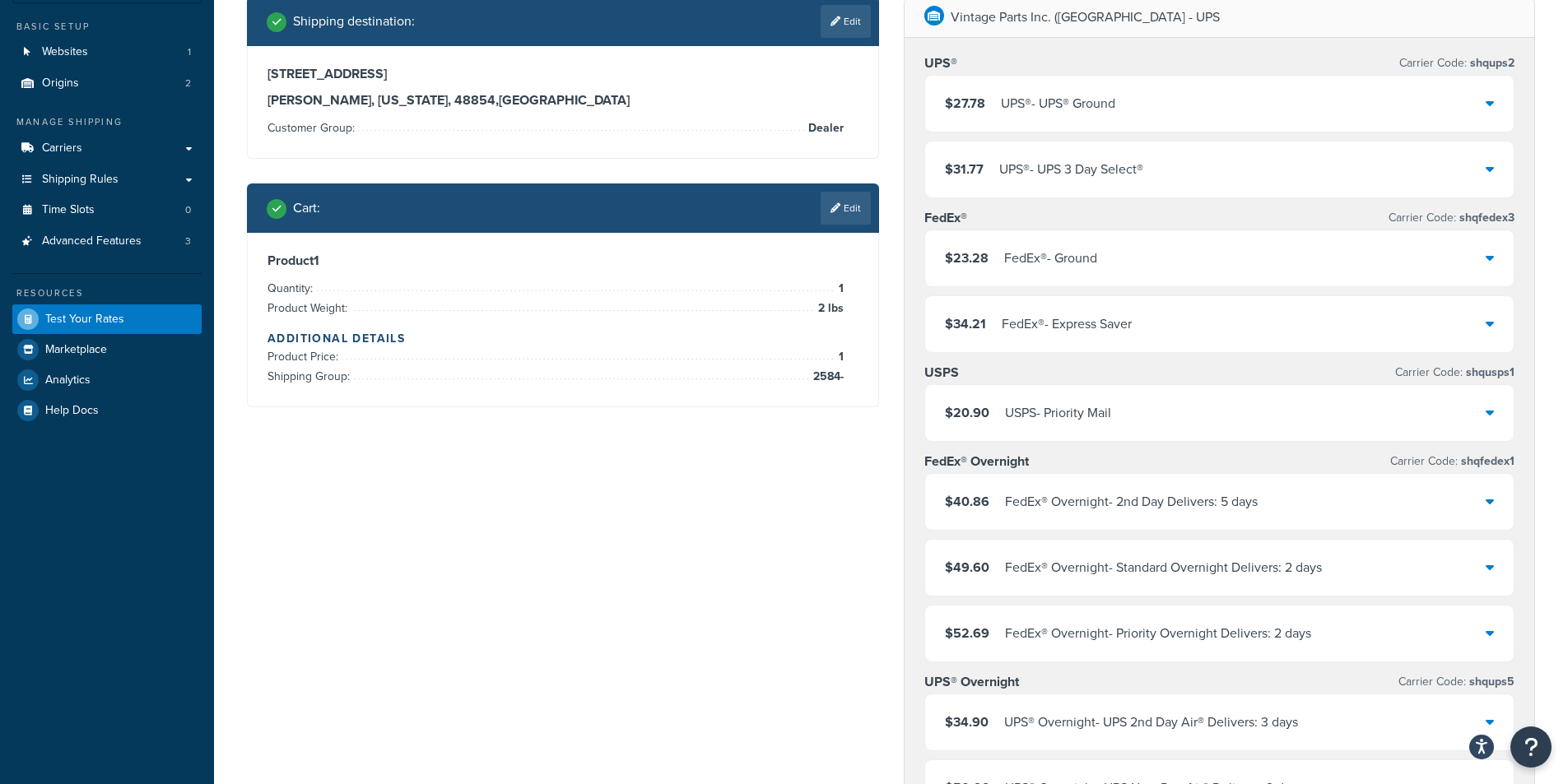
scroll to position [0, 0]
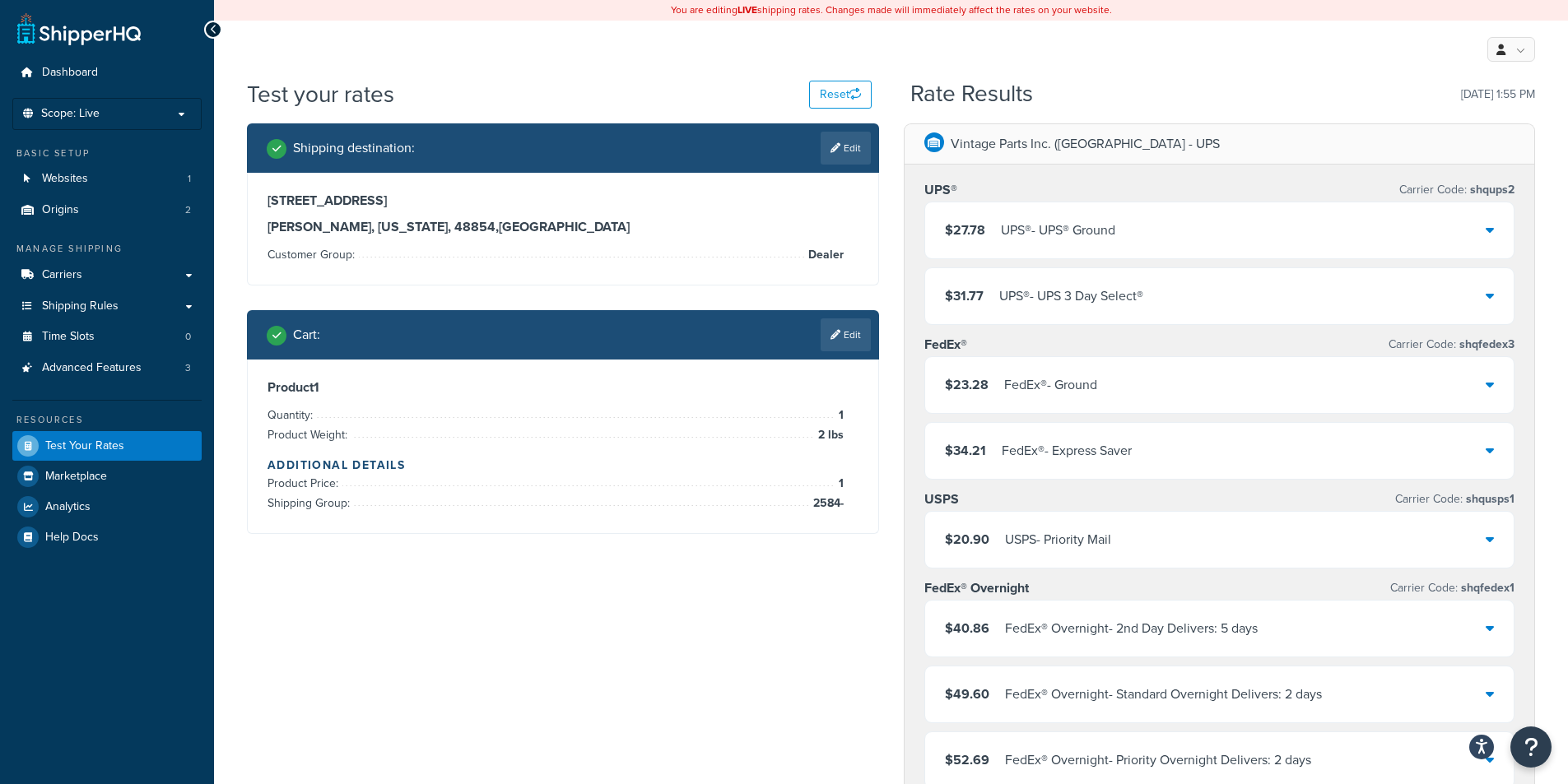
click at [506, 85] on div "Test your rates Reset" at bounding box center [559, 94] width 625 height 32
click at [402, 87] on div "Test your rates Reset" at bounding box center [559, 94] width 625 height 32
click at [211, 27] on icon at bounding box center [214, 30] width 8 height 12
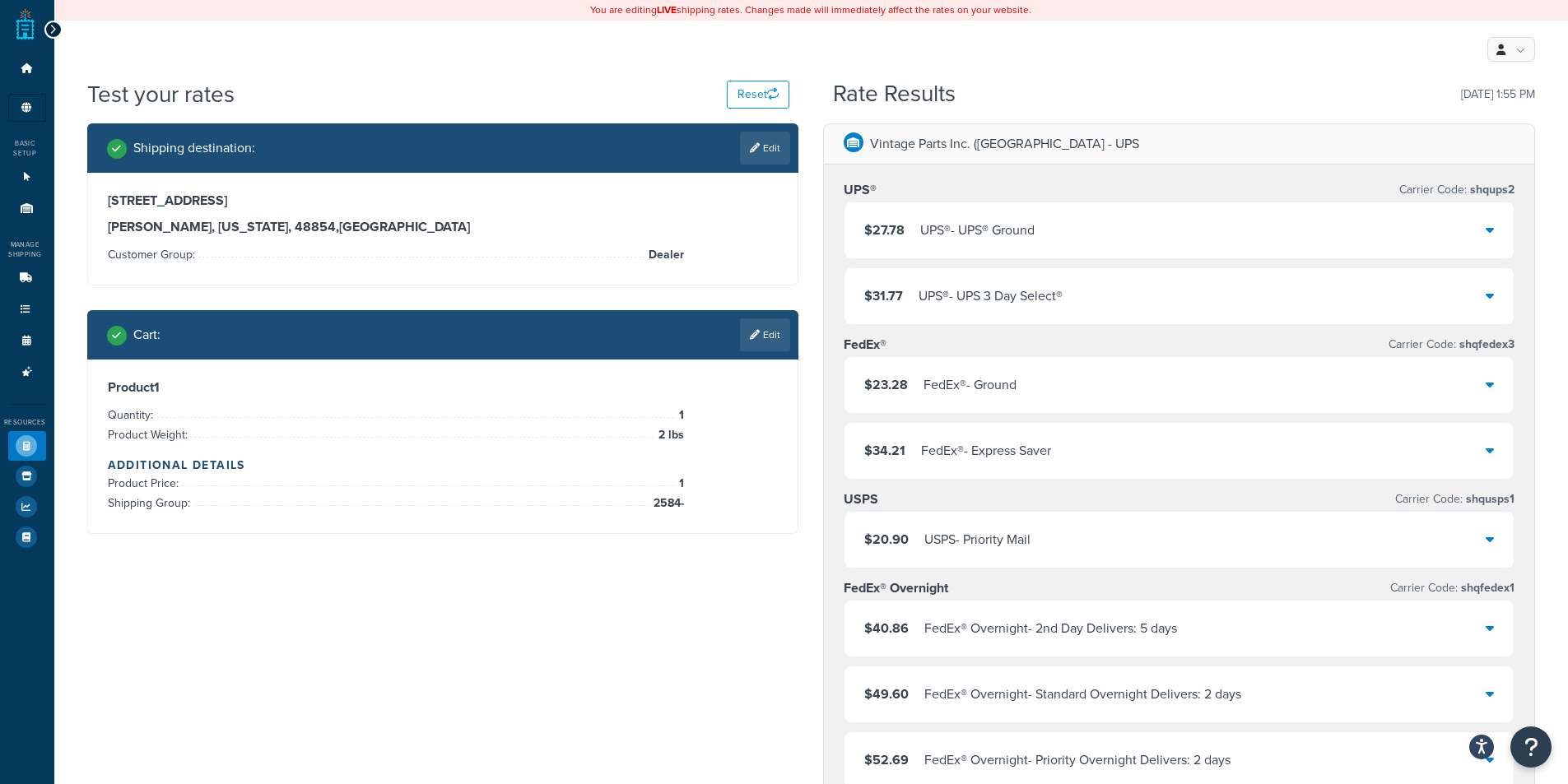
click at [49, 30] on icon at bounding box center [53, 30] width 8 height 12
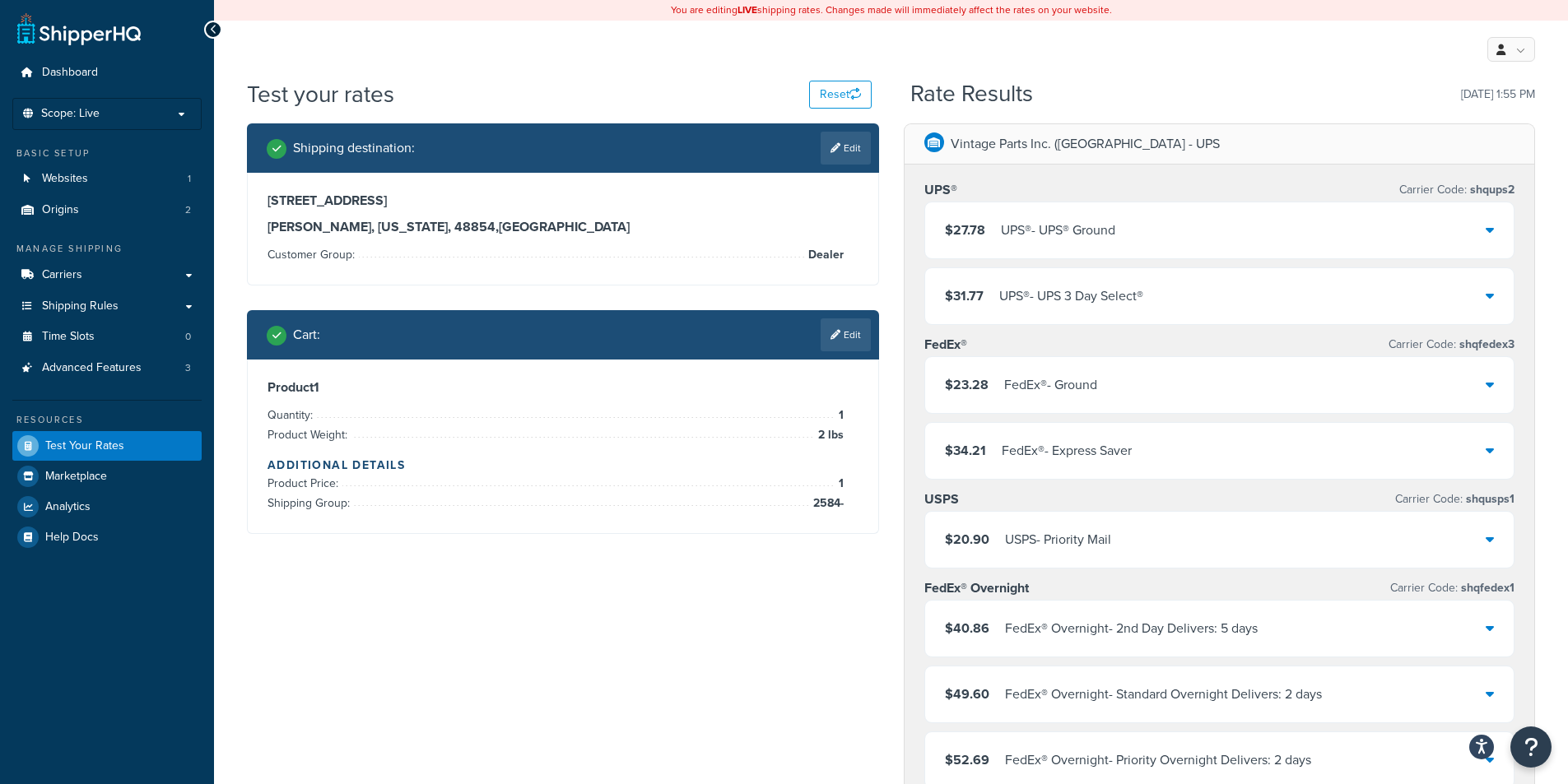
click at [268, 37] on div "My Profile Billing Global Settings Contact Us Logout" at bounding box center [891, 49] width 1354 height 58
click at [275, 28] on div "My Profile Billing Global Settings Contact Us Logout" at bounding box center [891, 49] width 1354 height 58
click at [342, 59] on div "My Profile Billing Global Settings Contact Us Logout" at bounding box center [891, 49] width 1354 height 58
click at [339, 59] on div "My Profile Billing Global Settings Contact Us Logout" at bounding box center [891, 49] width 1354 height 58
